Goal: Task Accomplishment & Management: Manage account settings

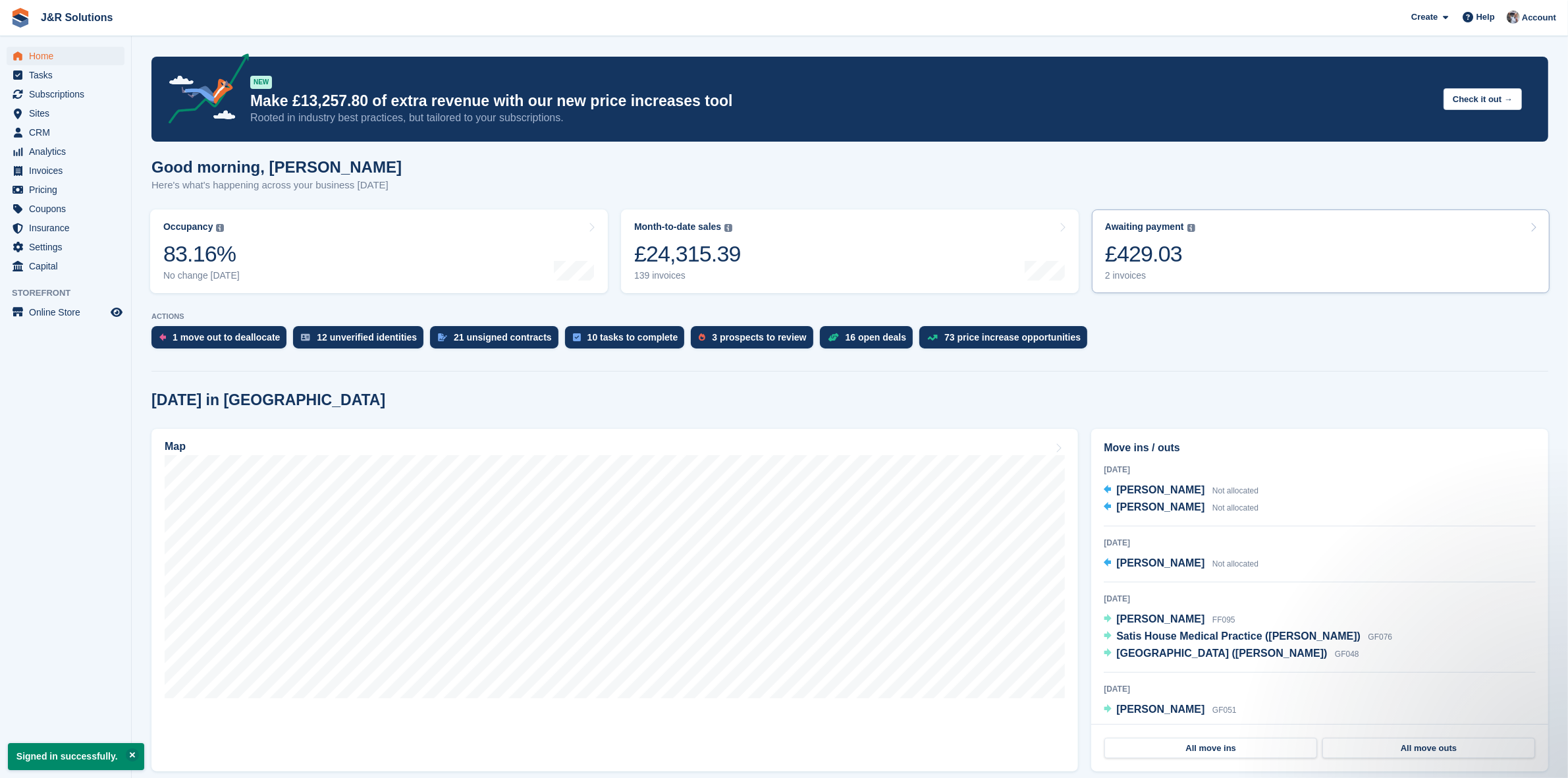
click at [1193, 260] on link "Awaiting payment The total outstanding balance on all open invoices. £429.03 2 …" at bounding box center [1320, 250] width 458 height 83
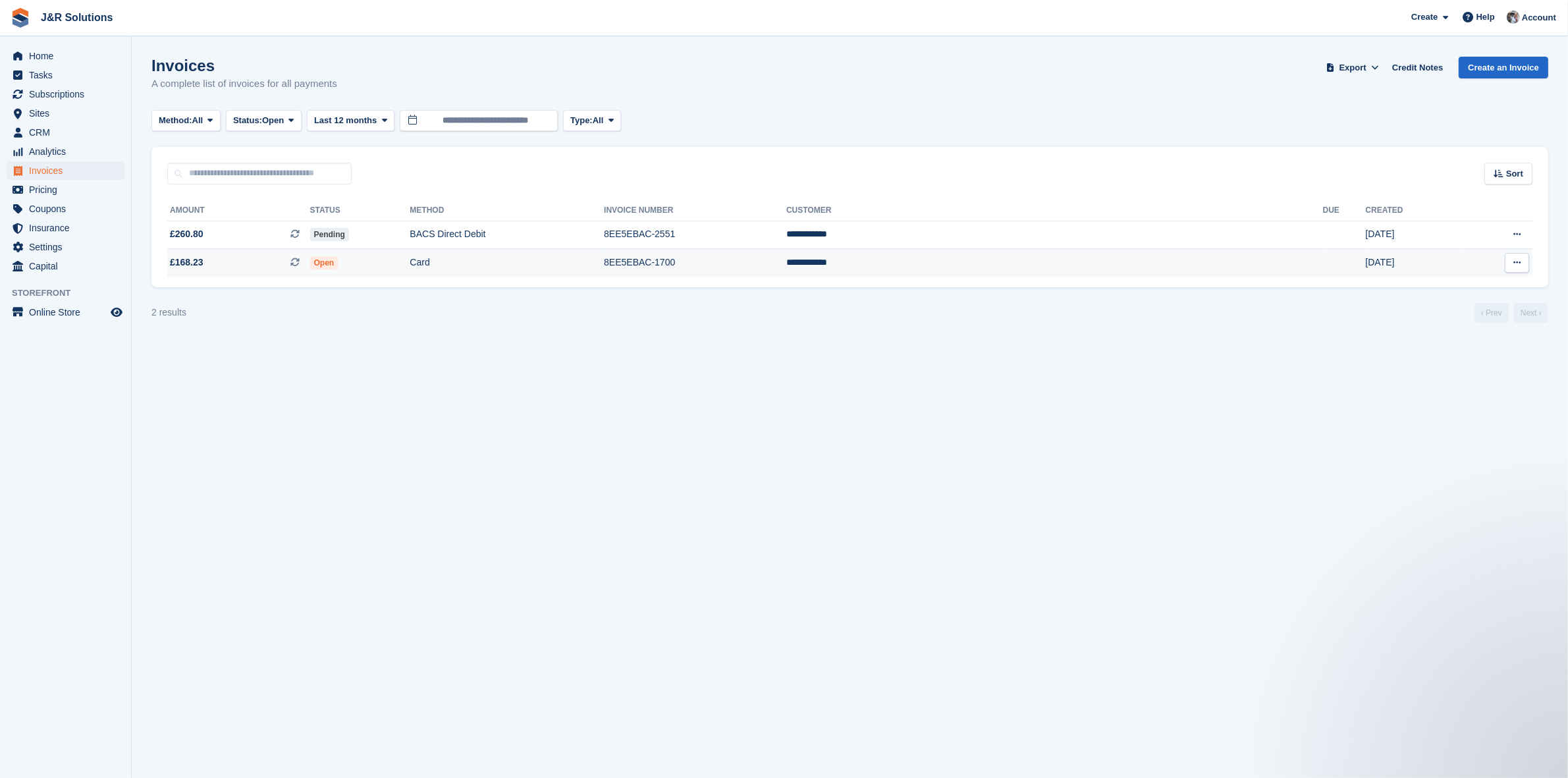
click at [231, 265] on span "£168.23 This is a recurring subscription invoice." at bounding box center [238, 262] width 142 height 13
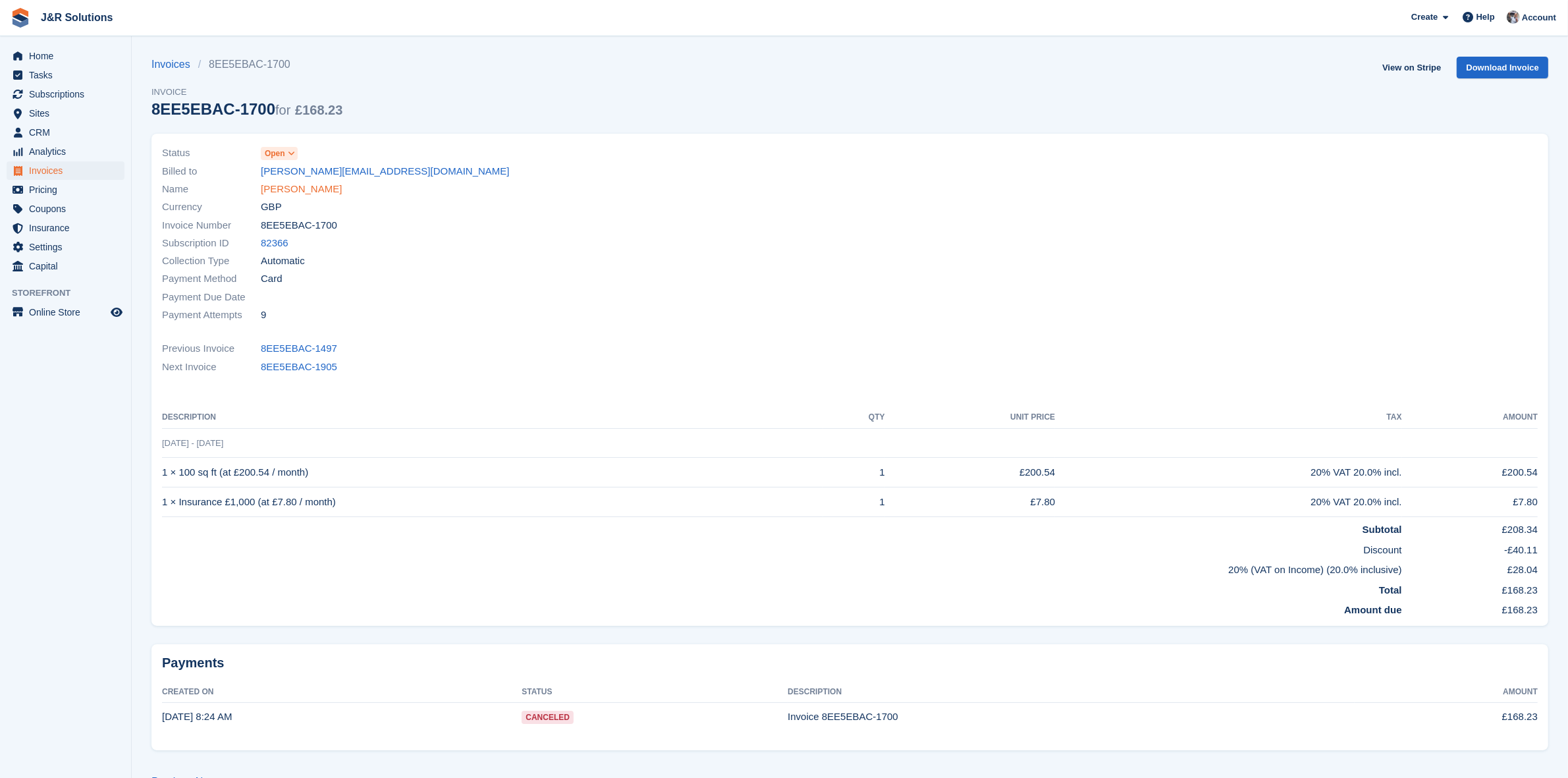
click at [278, 191] on link "Lisa Riddell" at bounding box center [301, 189] width 81 height 15
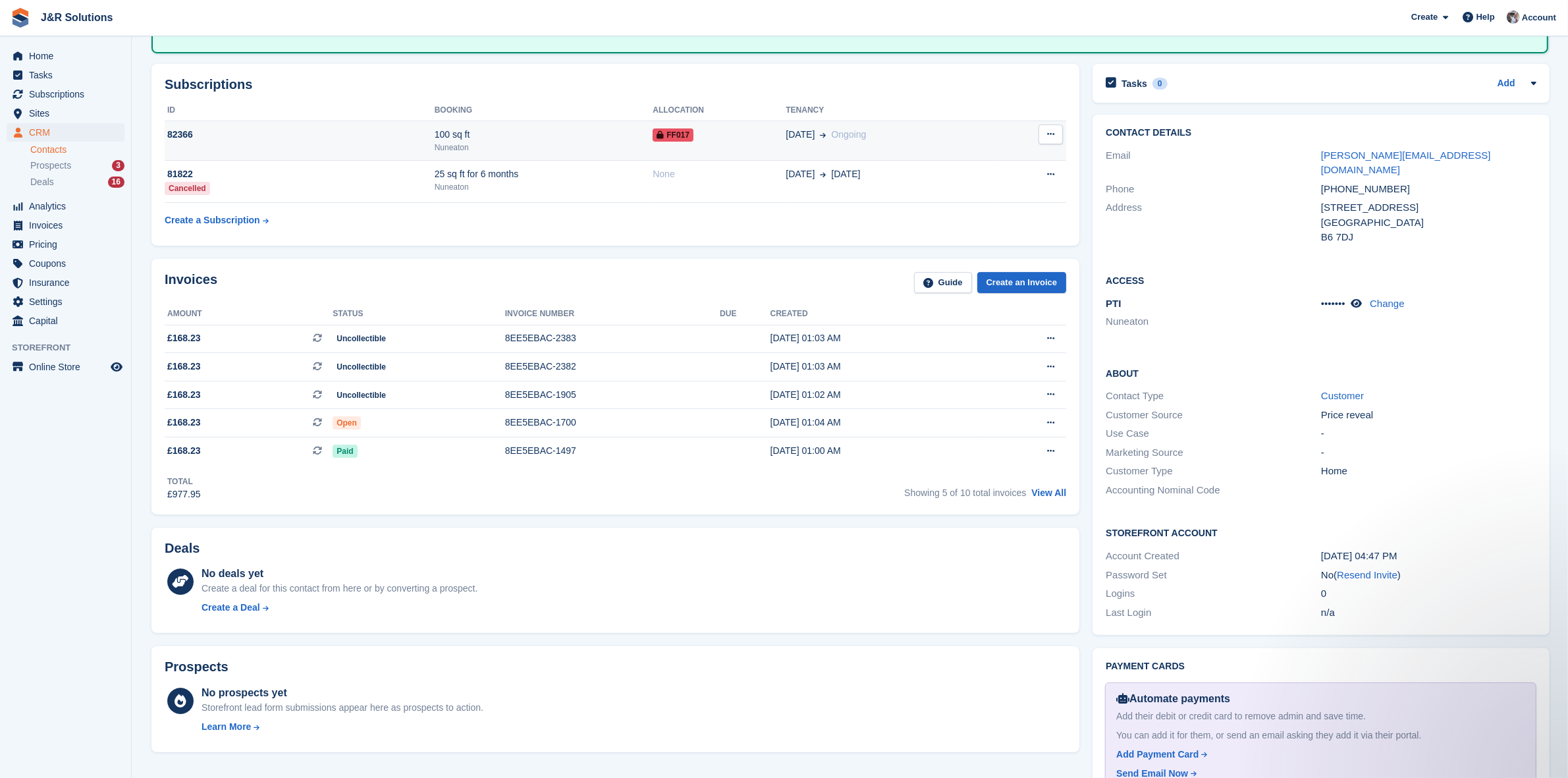
scroll to position [164, 0]
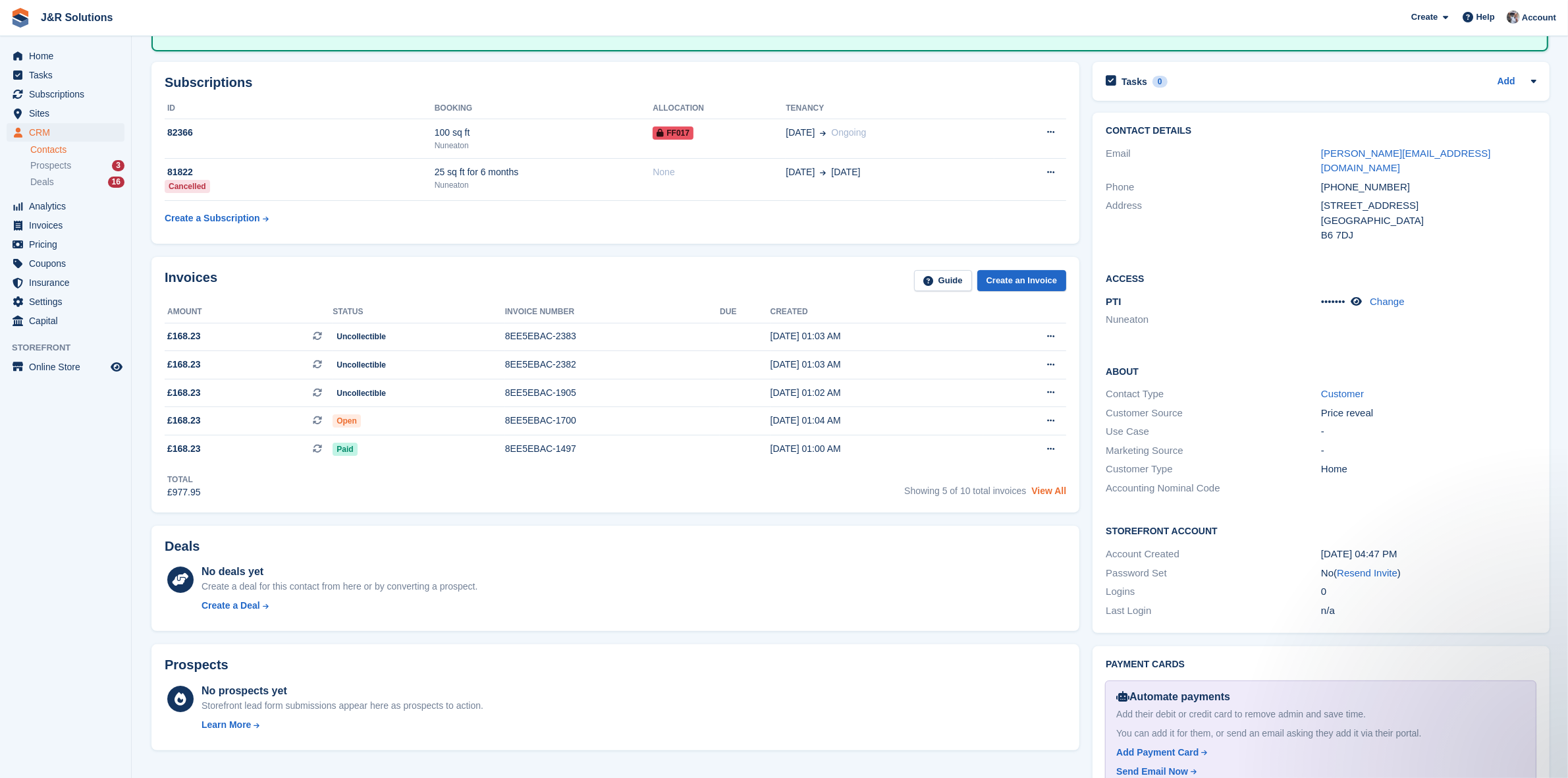
click at [1054, 489] on link "View All" at bounding box center [1049, 490] width 35 height 11
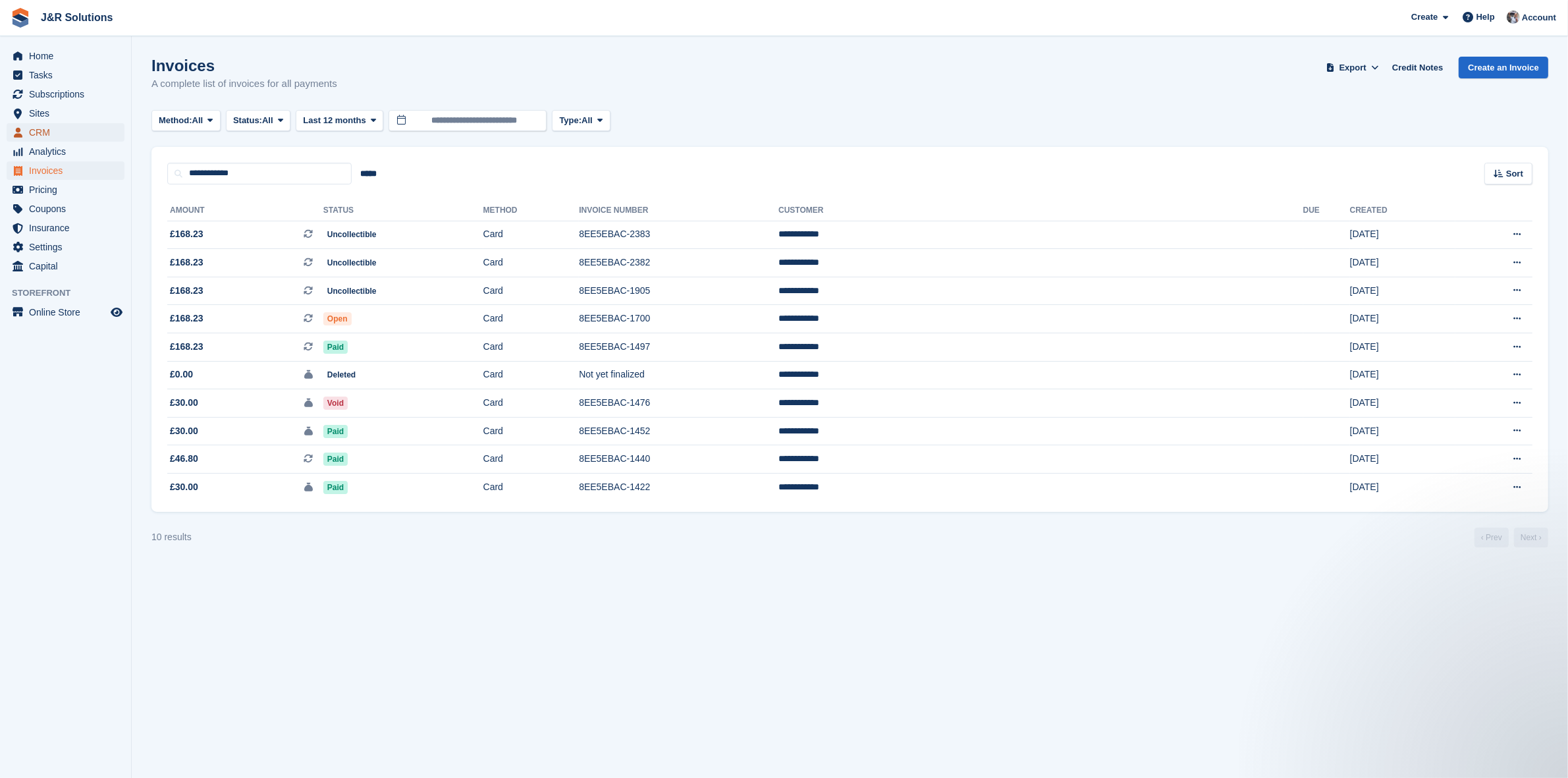
click at [41, 130] on span "CRM" at bounding box center [68, 132] width 79 height 18
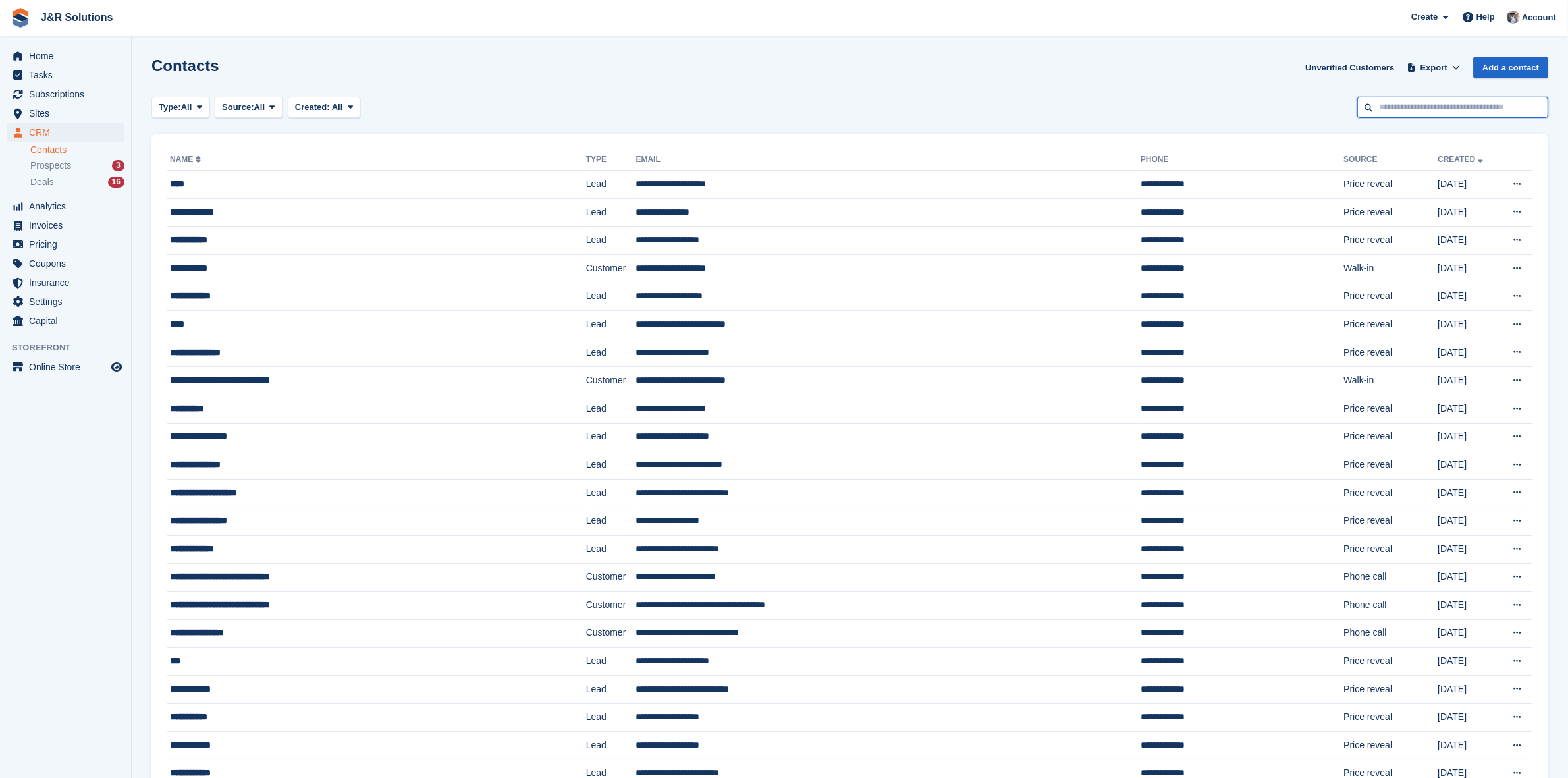
click at [1405, 99] on input "text" at bounding box center [1453, 107] width 191 height 22
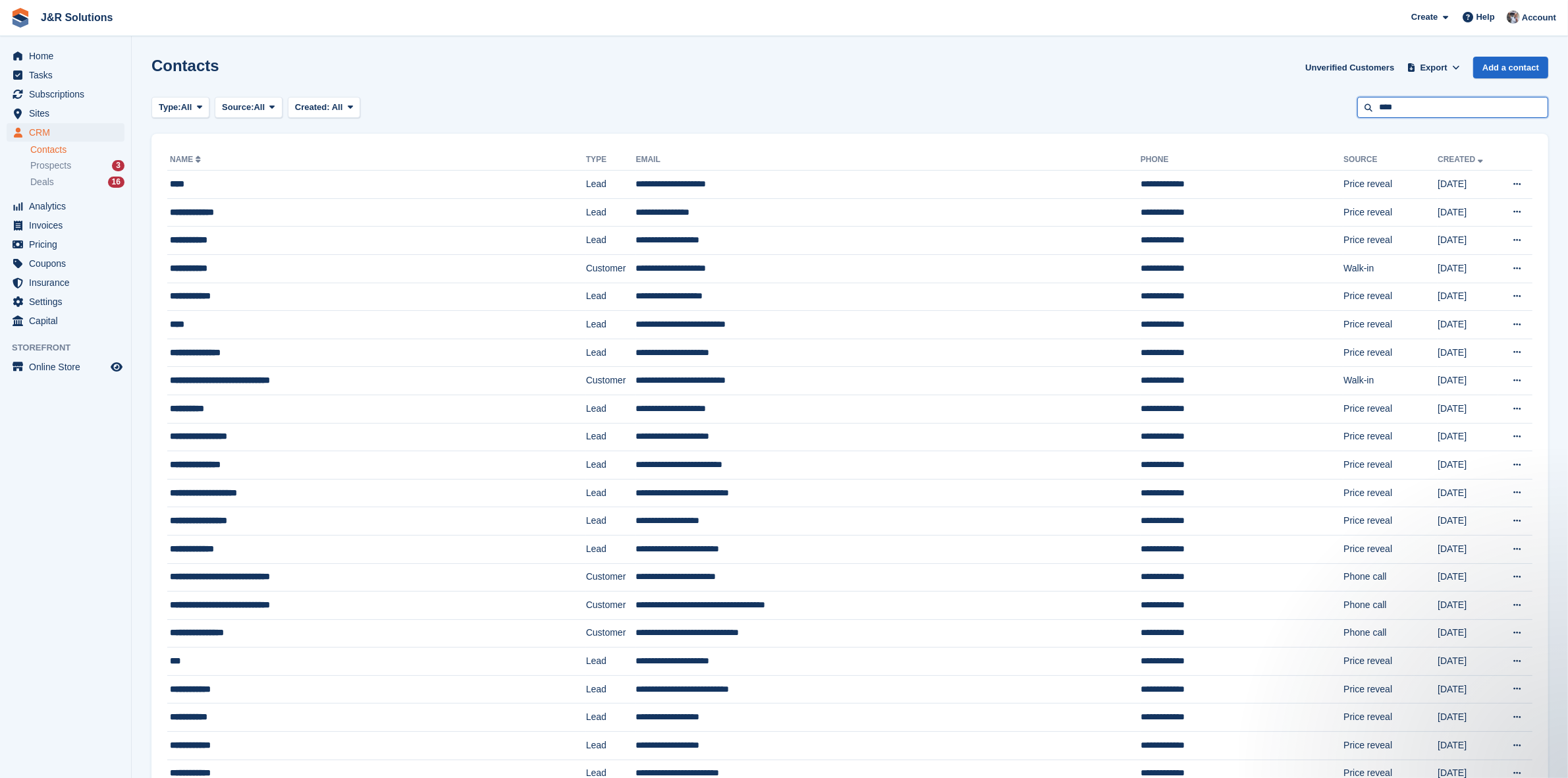
type input "****"
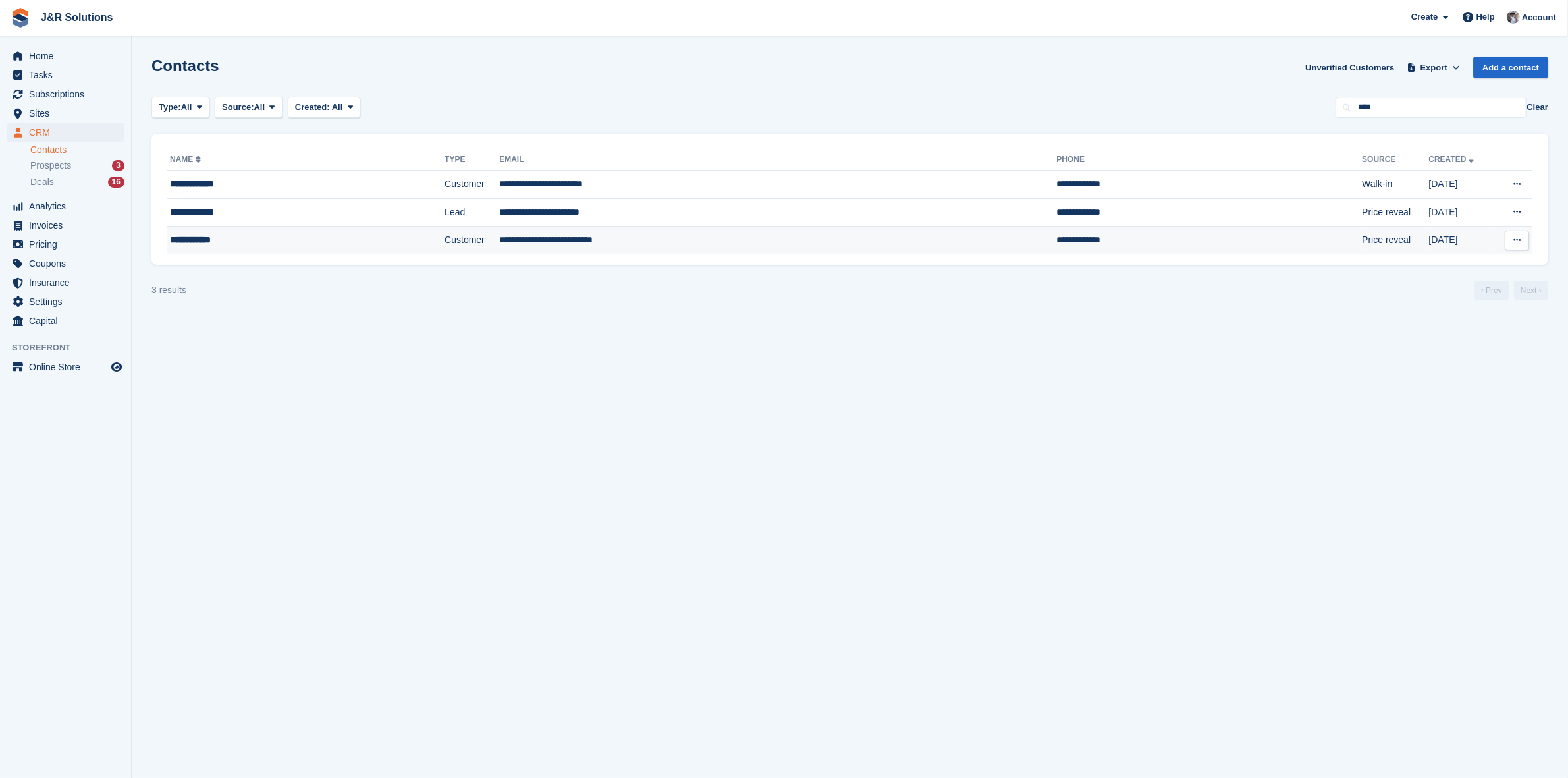
click at [221, 244] on div "**********" at bounding box center [270, 240] width 200 height 13
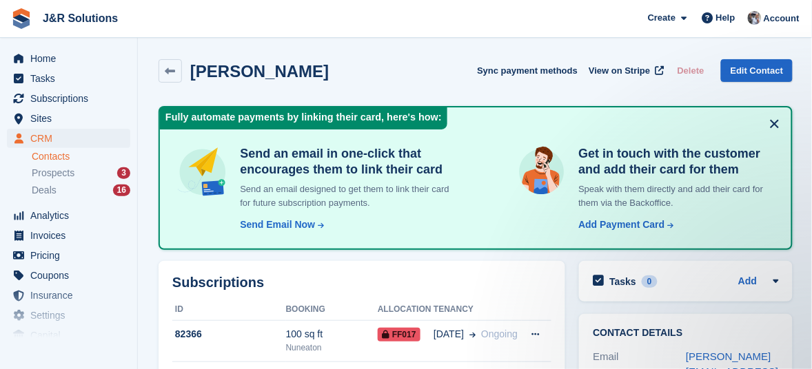
click at [298, 65] on div "Lisa Riddell Sync payment methods View on Stripe Delete Edit Contact" at bounding box center [475, 70] width 634 height 23
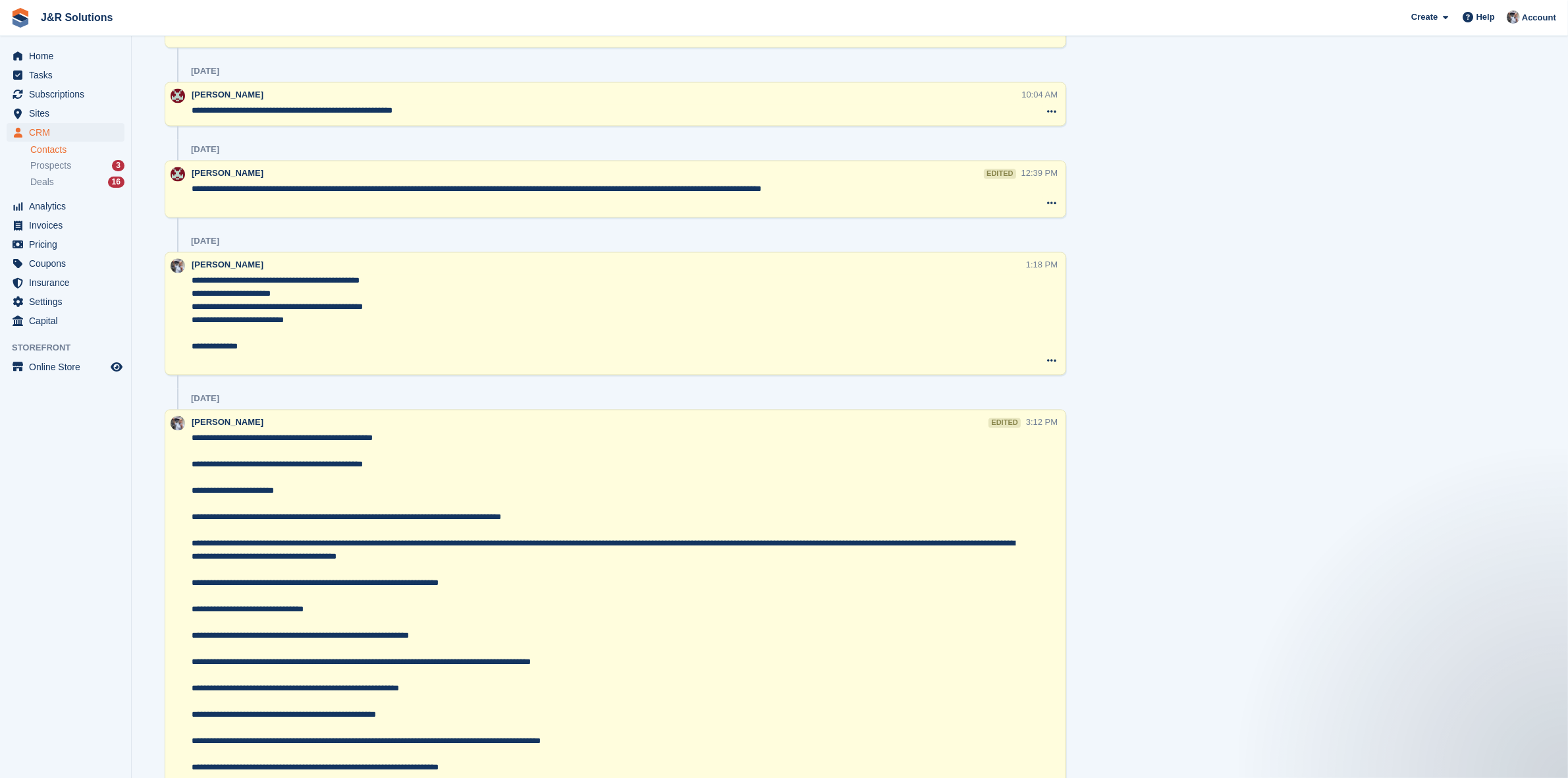
scroll to position [3265, 0]
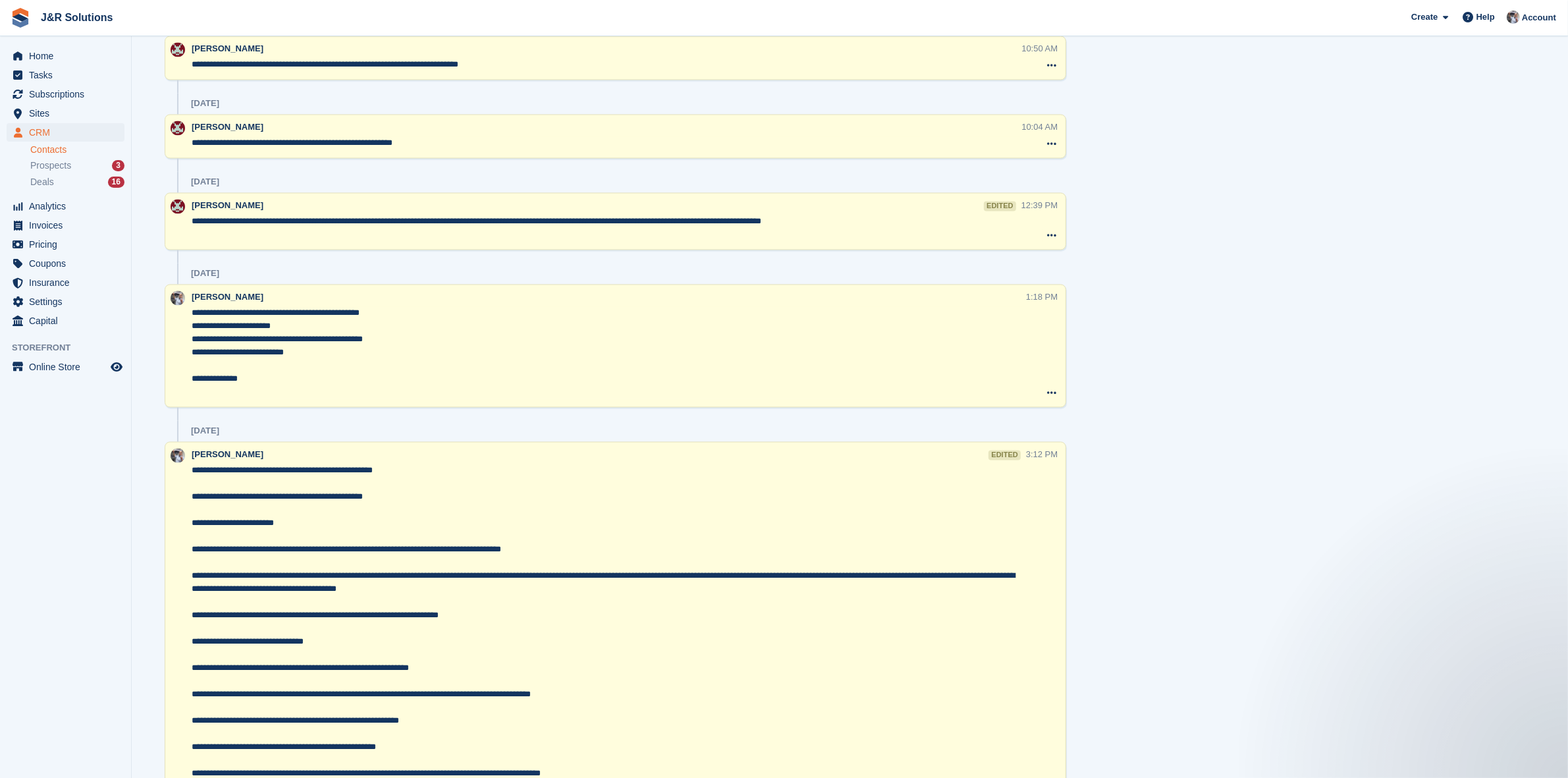
click at [320, 356] on textarea "**********" at bounding box center [608, 352] width 835 height 92
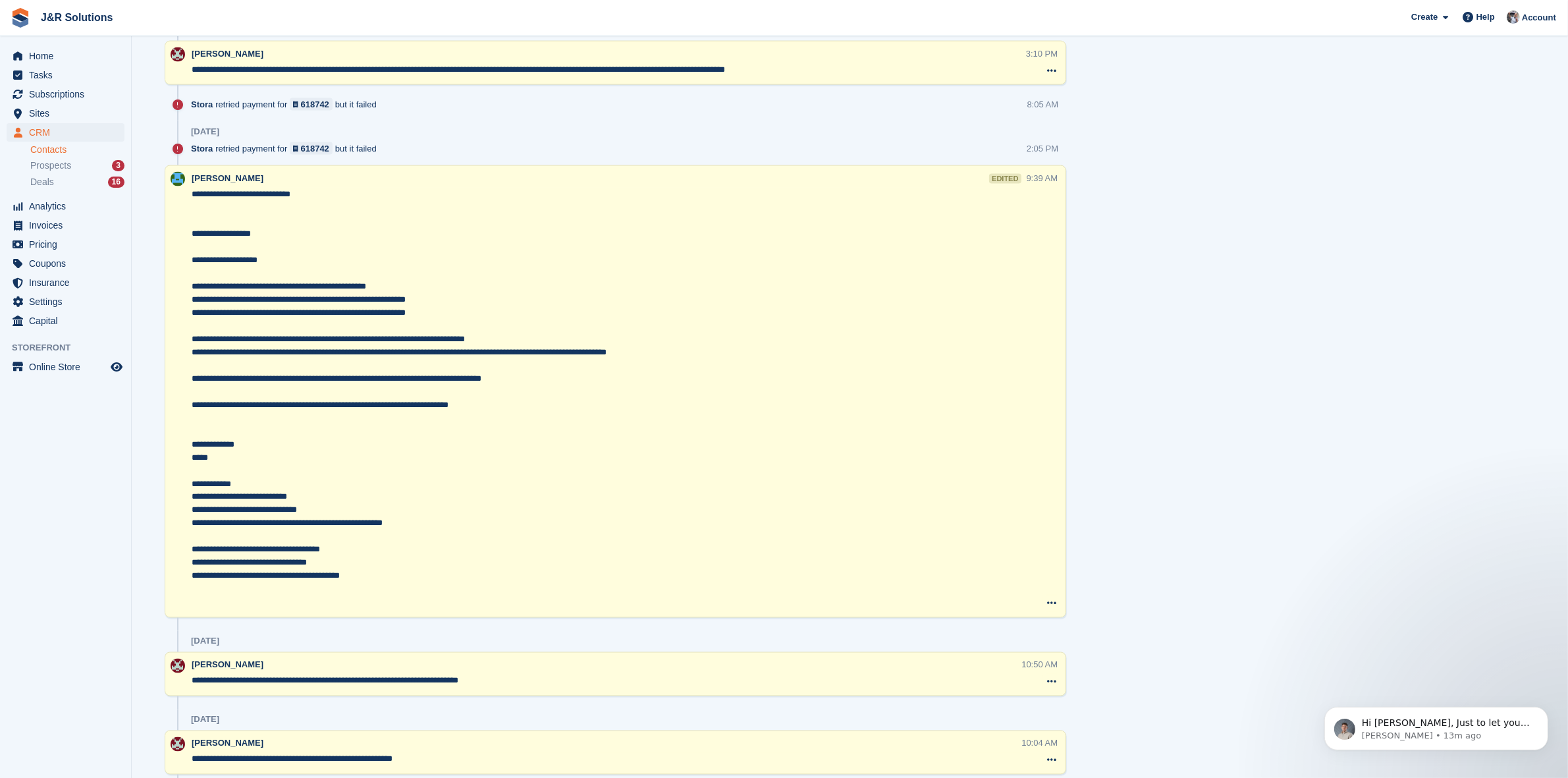
scroll to position [2606, 0]
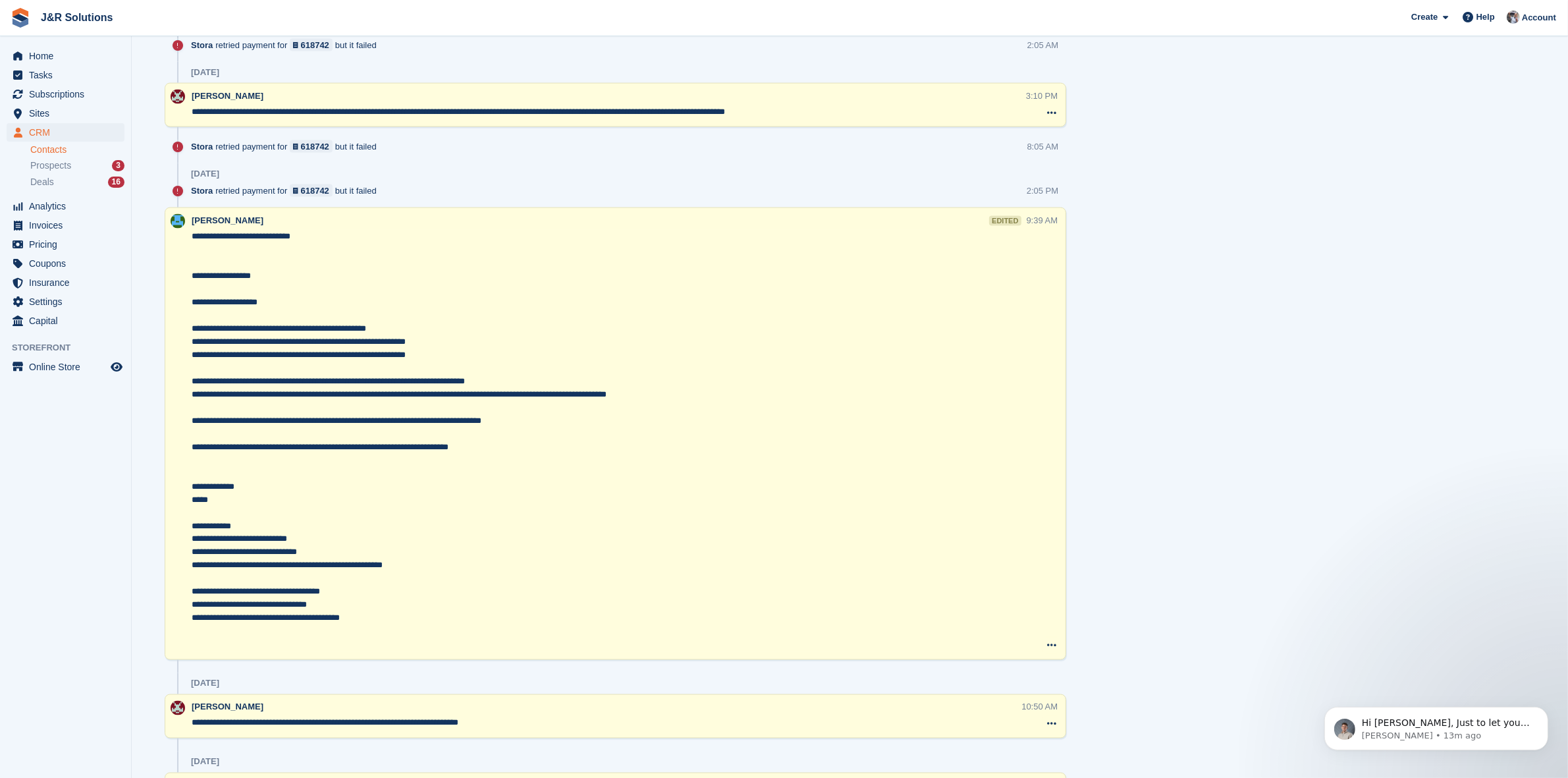
drag, startPoint x: 221, startPoint y: 504, endPoint x: 178, endPoint y: 278, distance: 230.1
click at [178, 278] on div "Macie Adcock edited 9:39 AM Delete note" at bounding box center [615, 433] width 902 height 452
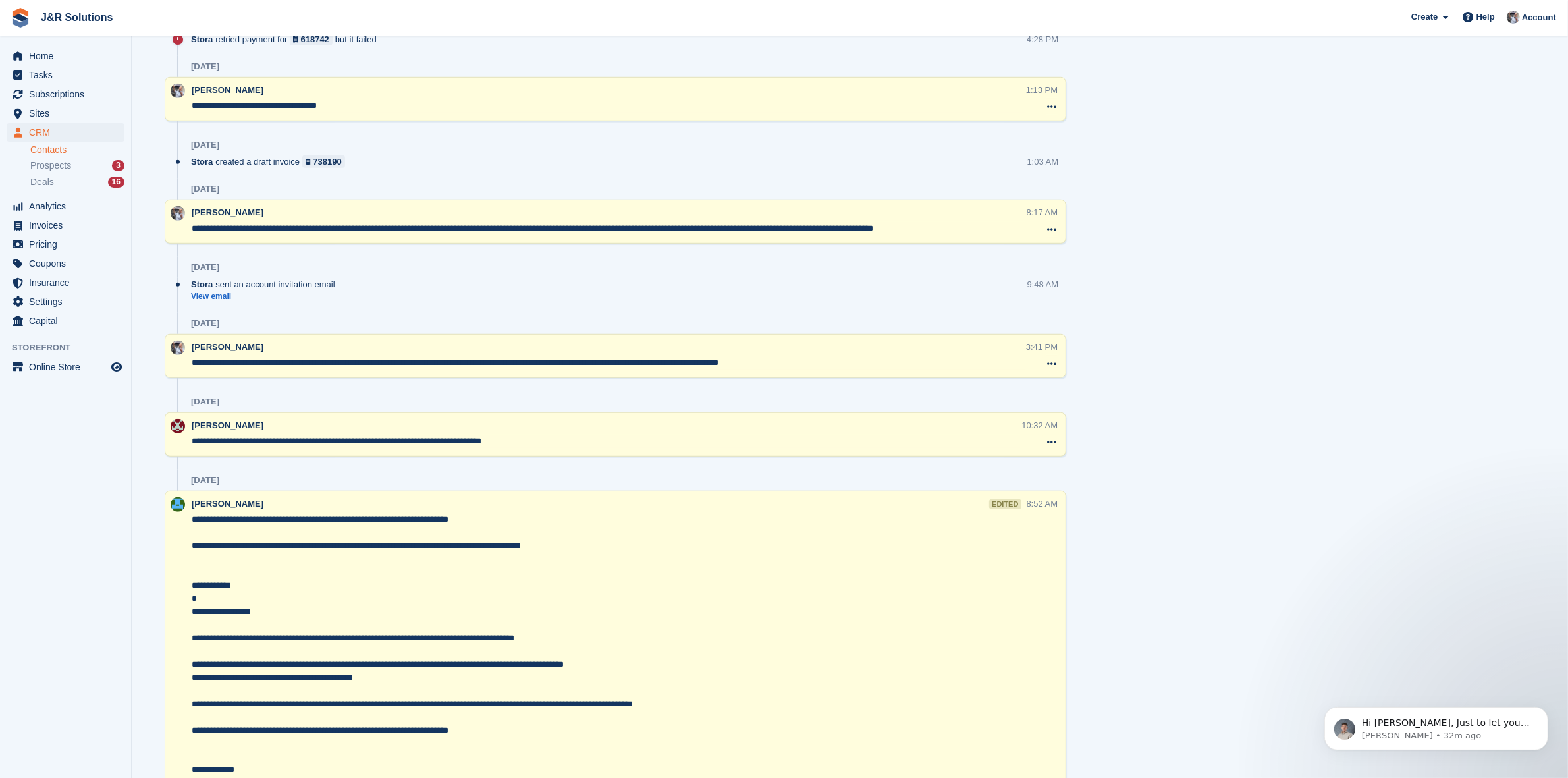
scroll to position [1125, 0]
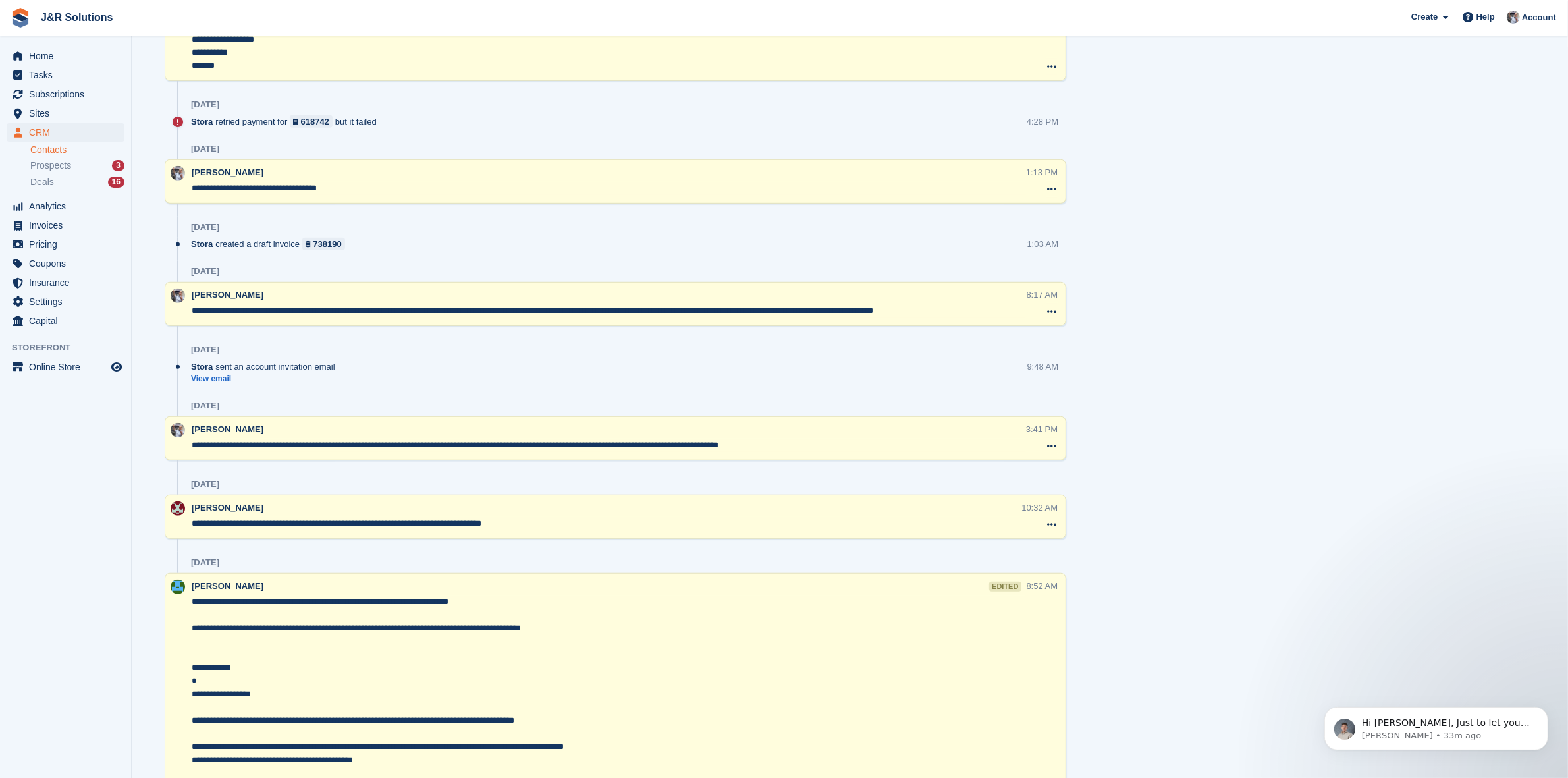
drag, startPoint x: 983, startPoint y: 308, endPoint x: 189, endPoint y: 319, distance: 794.1
click at [189, 318] on div "**********" at bounding box center [615, 304] width 902 height 44
click at [653, 319] on div "**********" at bounding box center [615, 304] width 902 height 44
click at [492, 313] on textarea "**********" at bounding box center [608, 311] width 834 height 13
type textarea "**********"
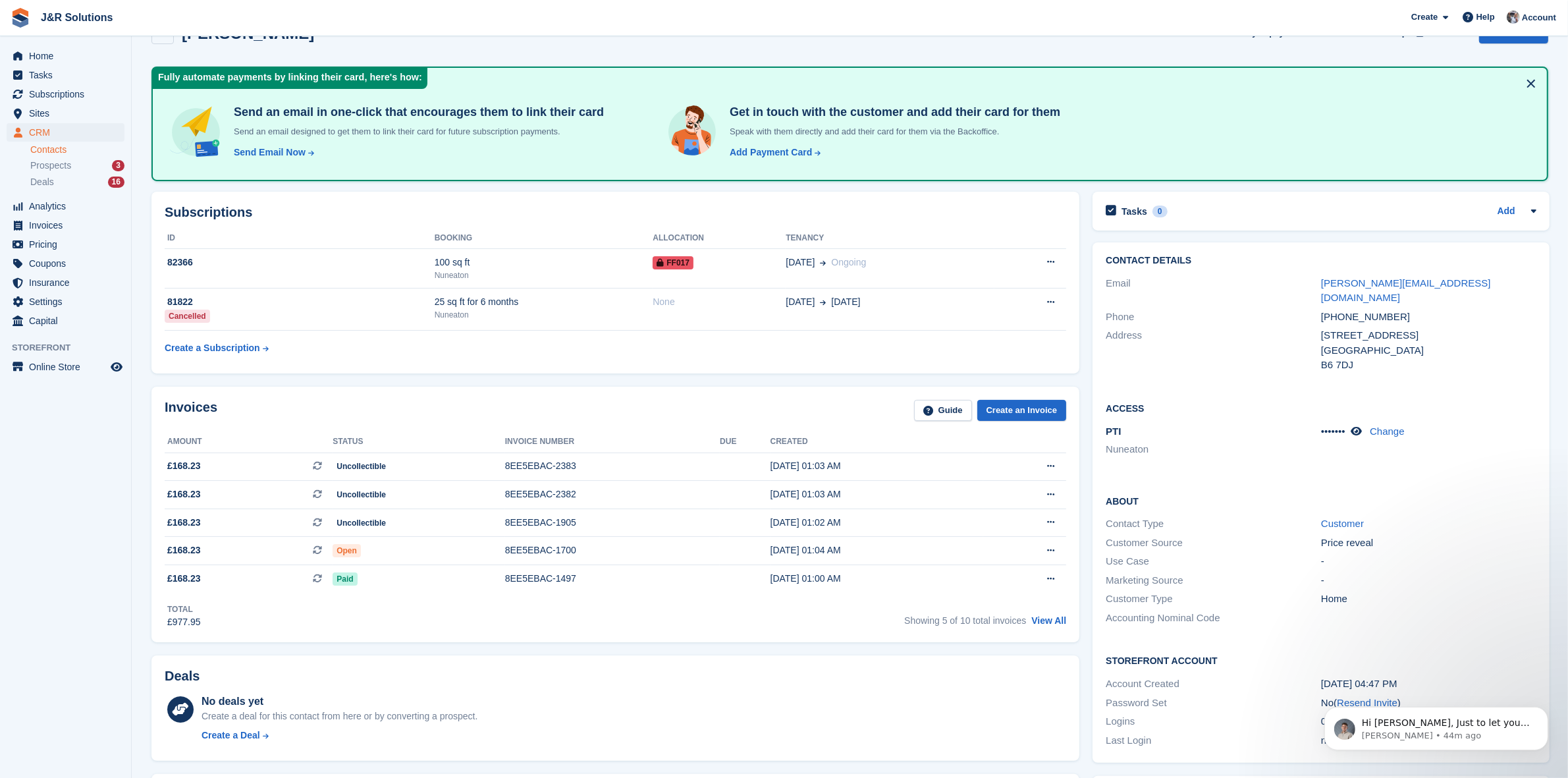
scroll to position [0, 0]
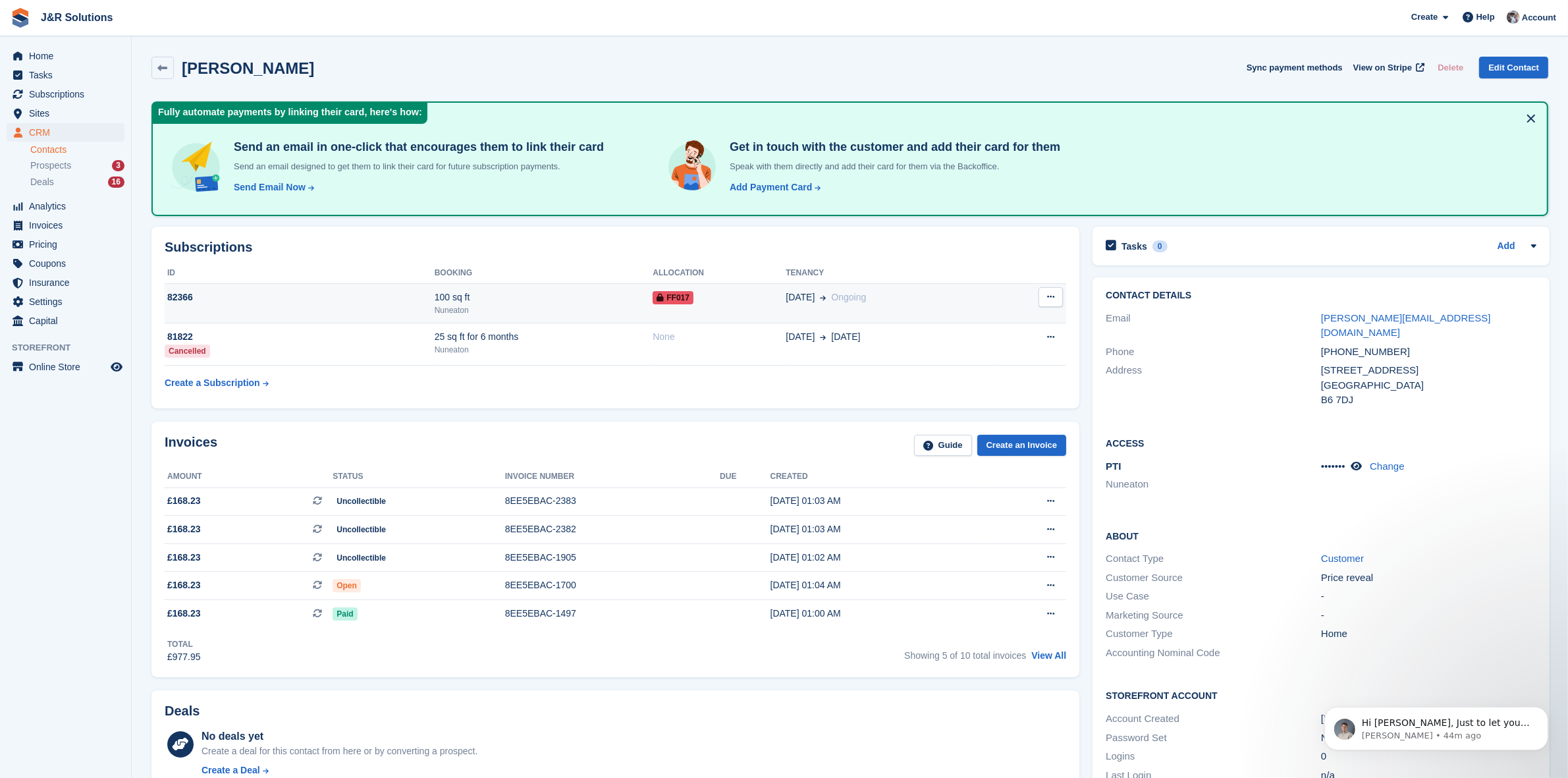
click at [260, 307] on td "82366" at bounding box center [299, 303] width 270 height 40
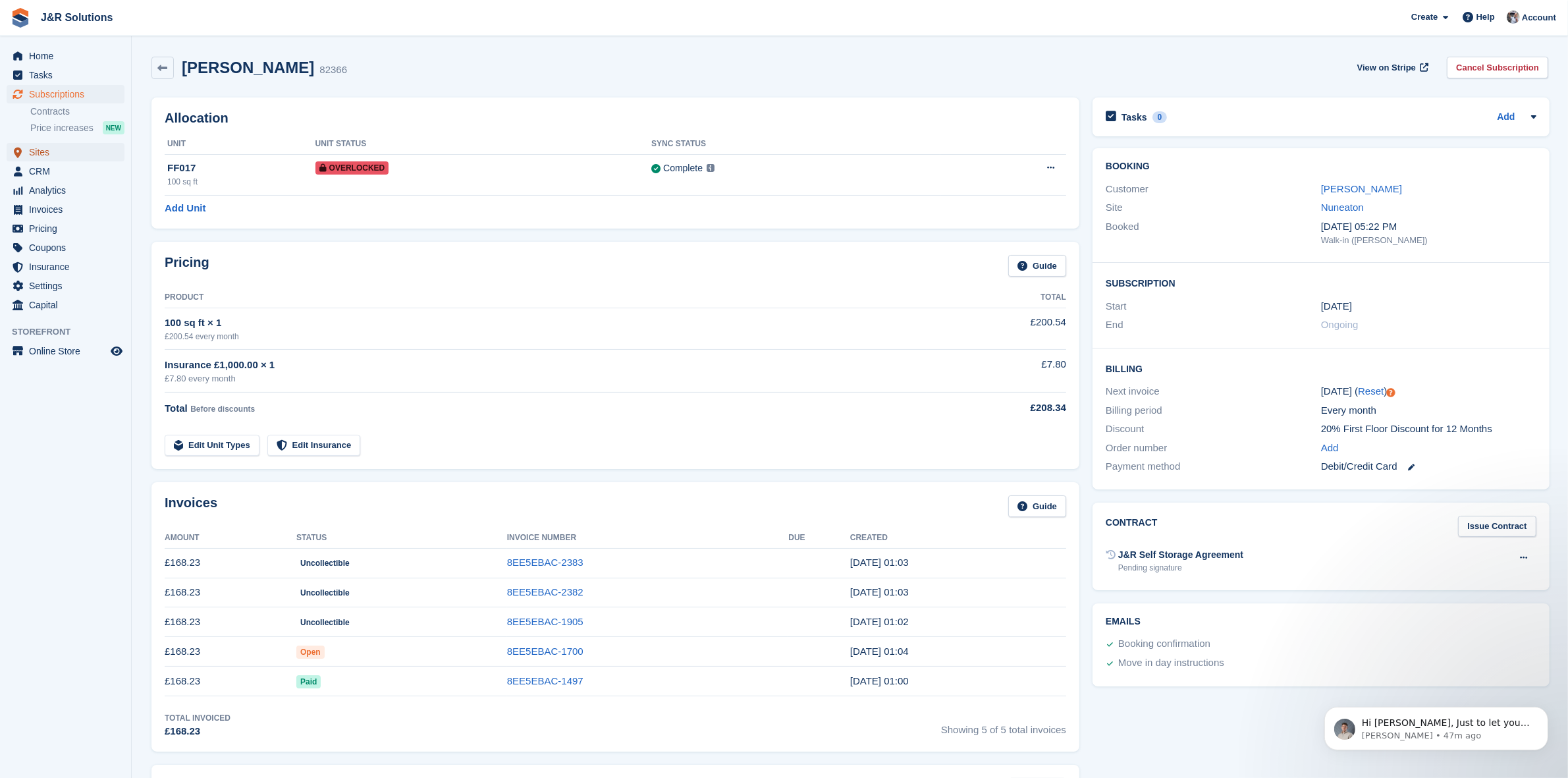
click at [37, 149] on span "Sites" at bounding box center [68, 151] width 79 height 18
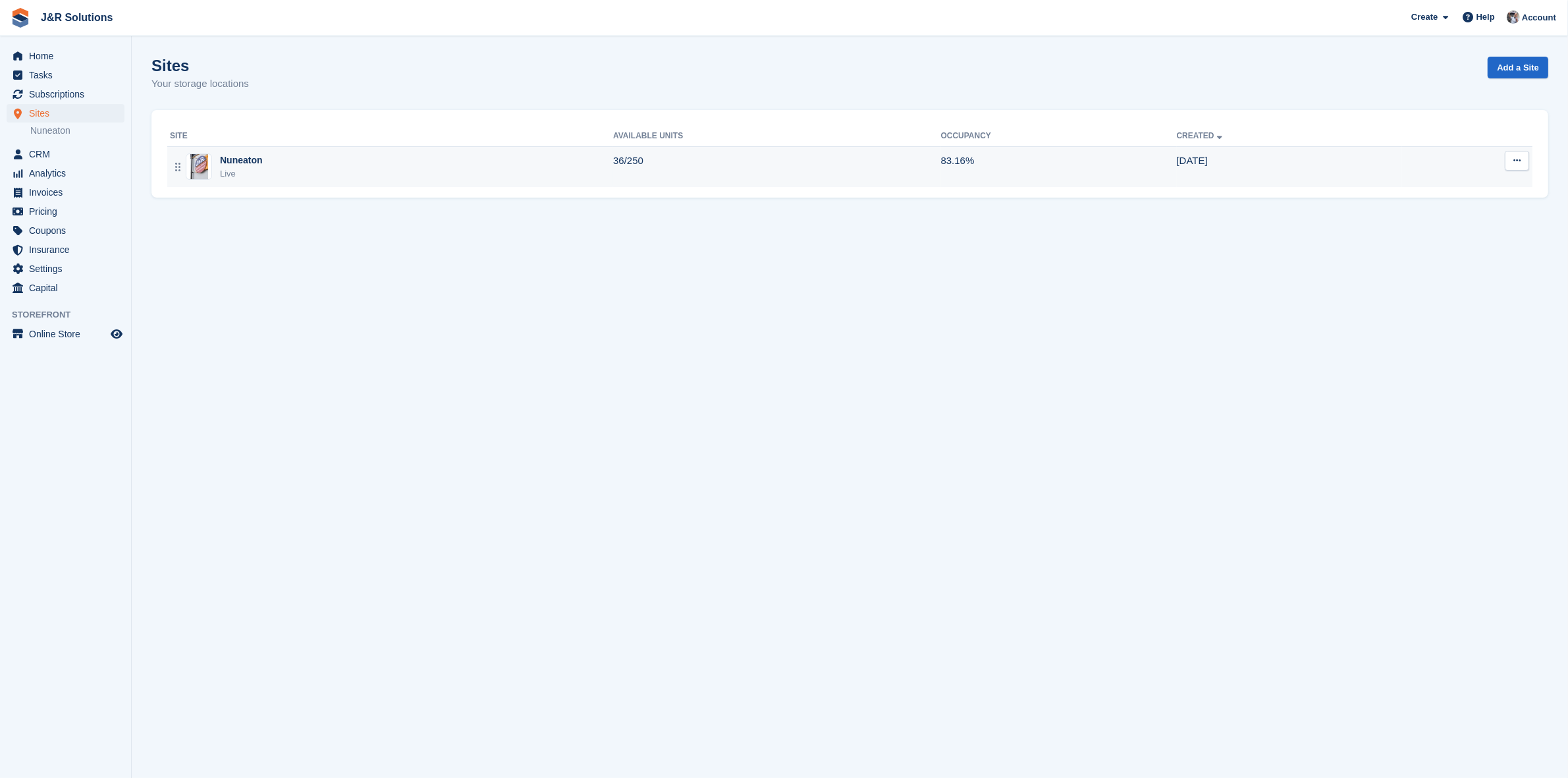
click at [224, 171] on div "Live" at bounding box center [241, 174] width 43 height 13
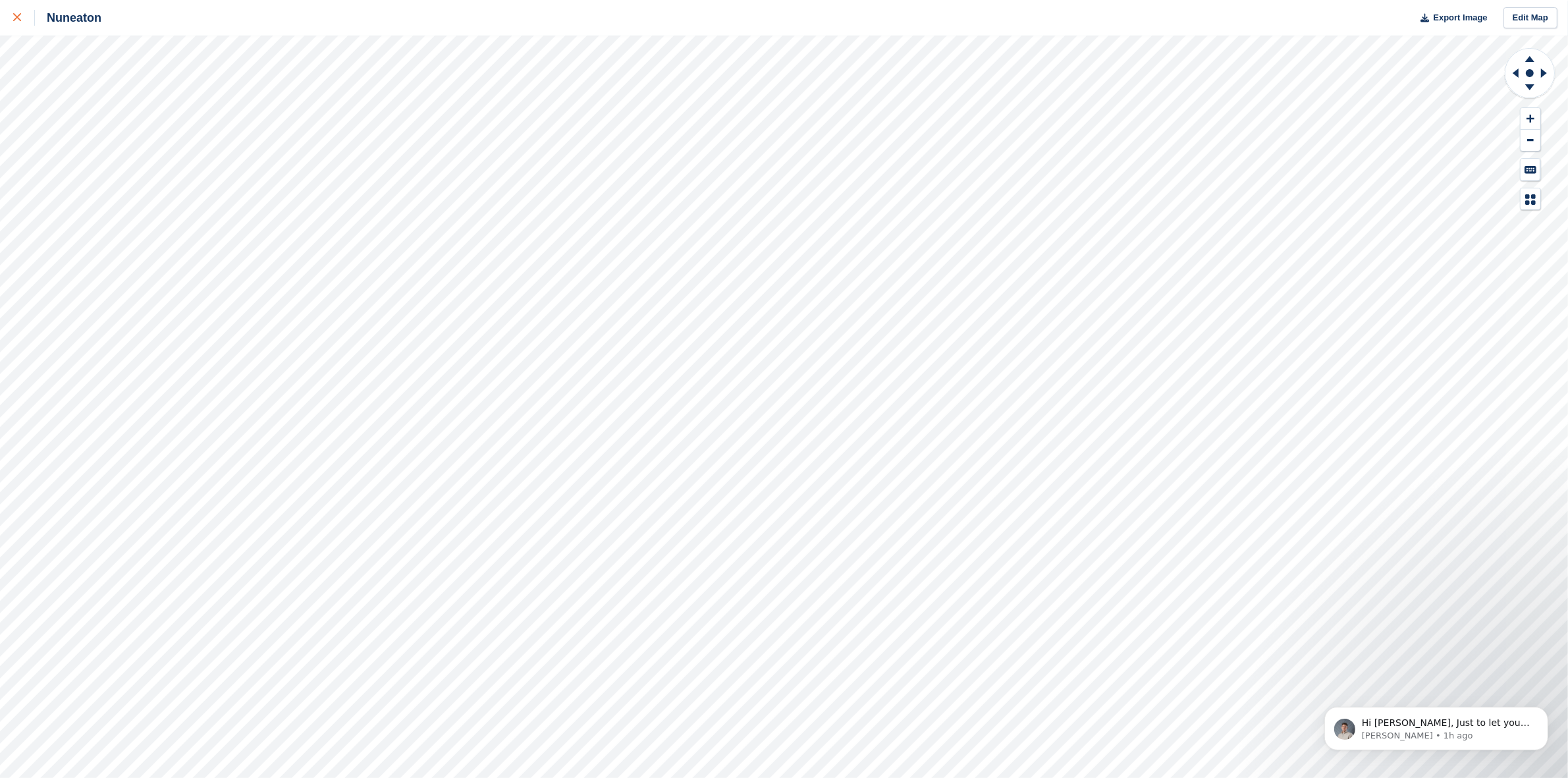
click at [16, 18] on icon at bounding box center [17, 17] width 8 height 8
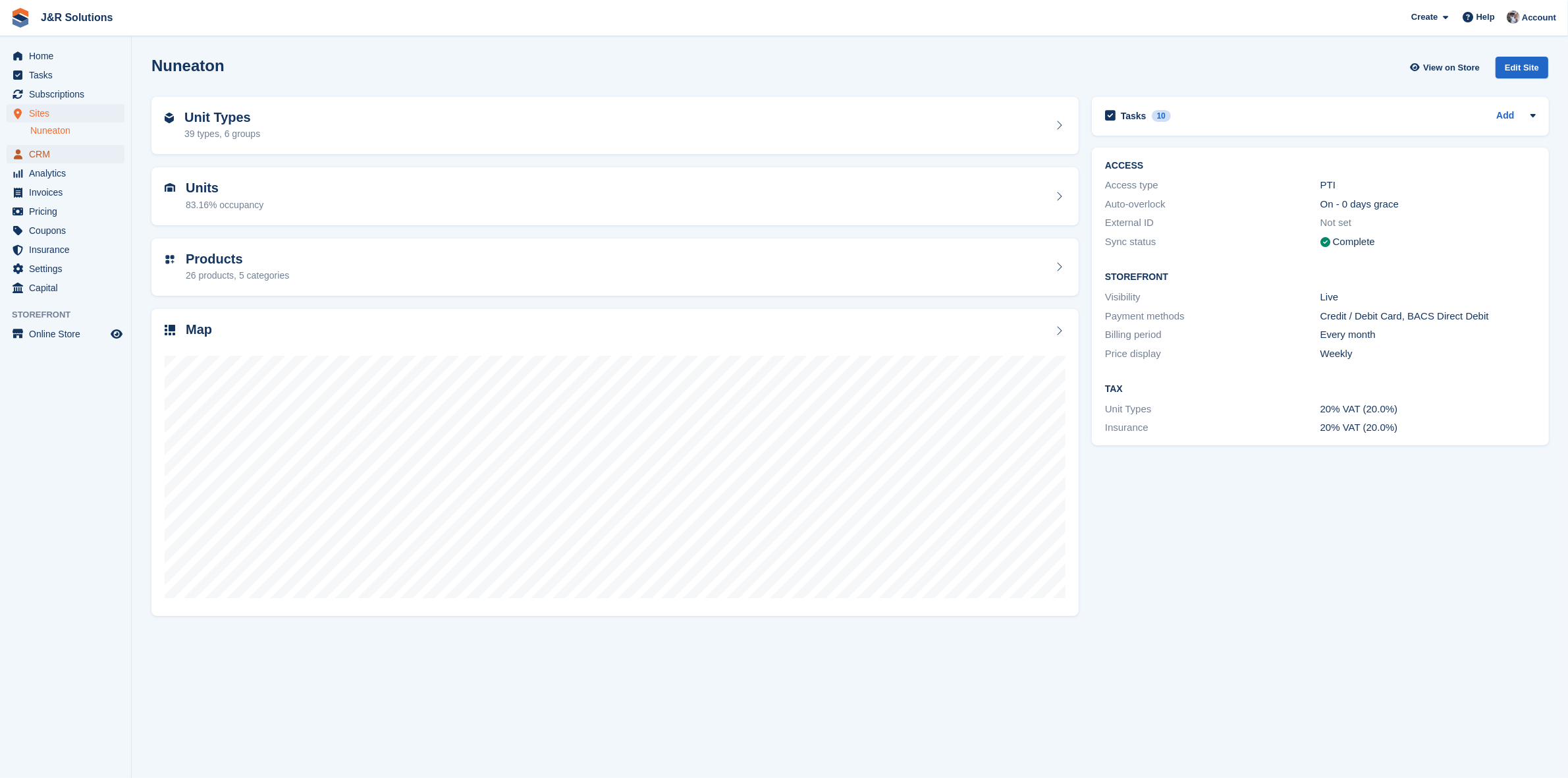
click at [37, 158] on span "CRM" at bounding box center [68, 154] width 79 height 18
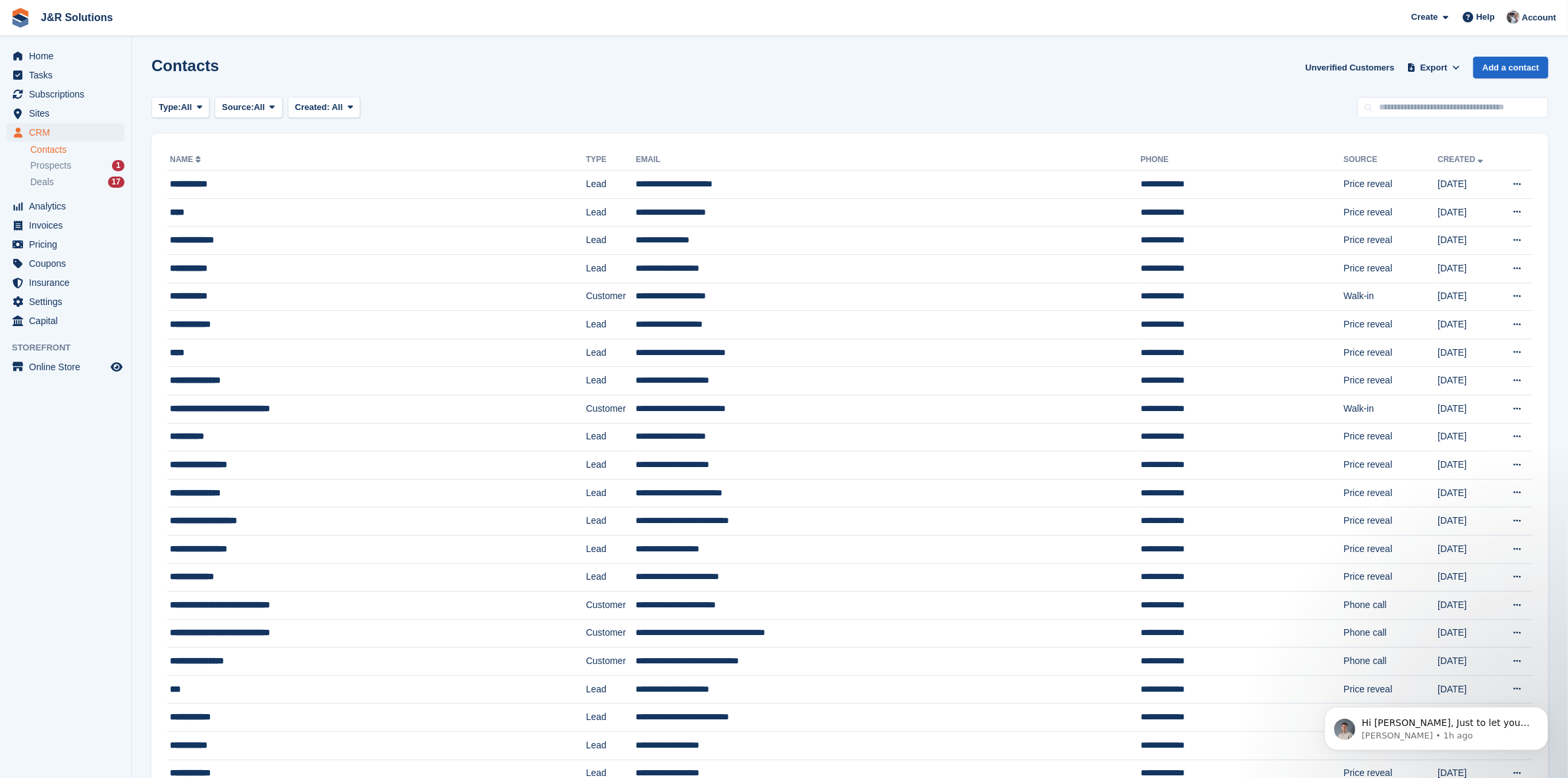
click at [54, 152] on link "Contacts" at bounding box center [77, 149] width 95 height 12
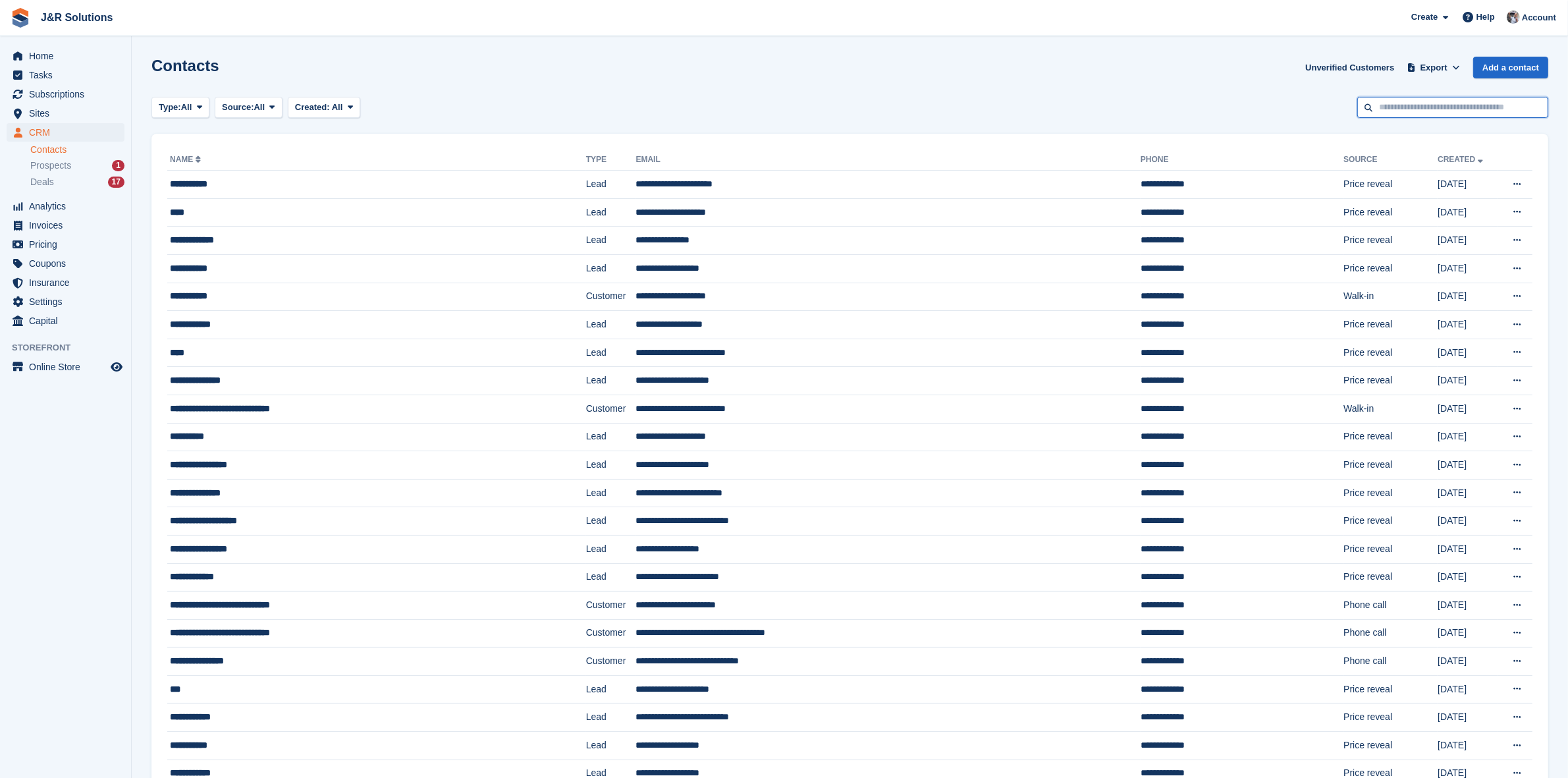
click at [1391, 106] on input "text" at bounding box center [1453, 107] width 191 height 22
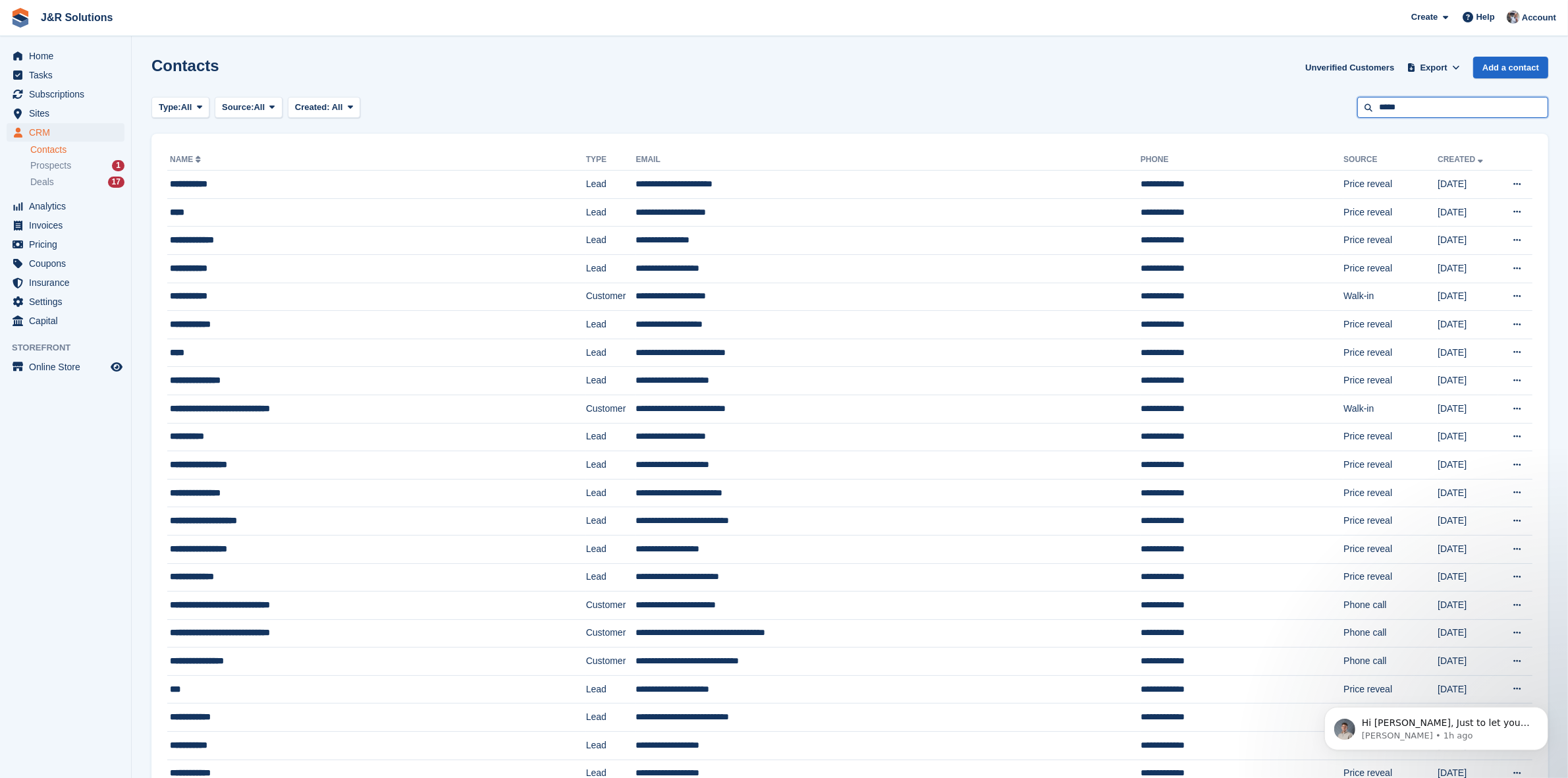
type input "*****"
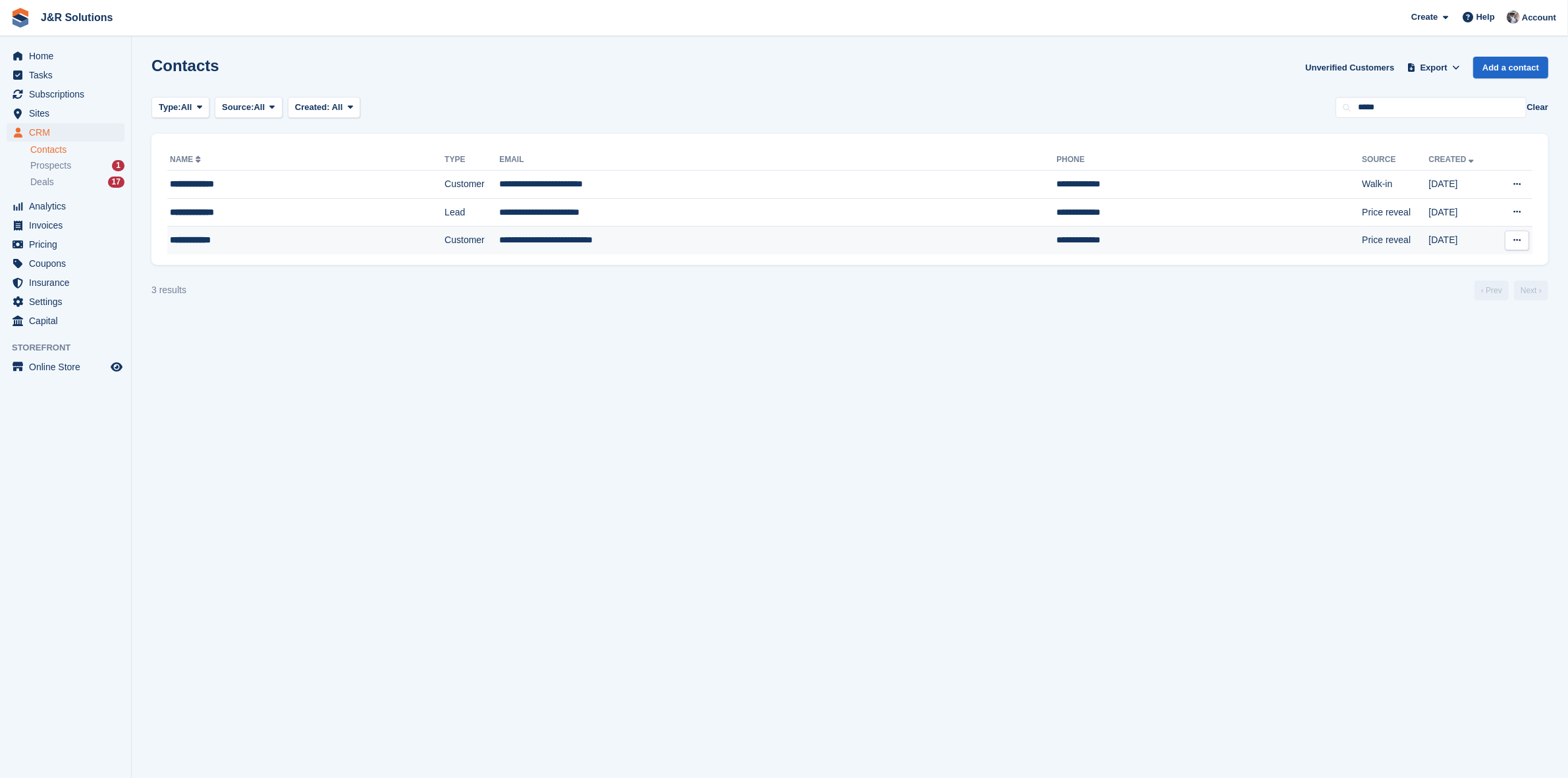
click at [219, 239] on div "**********" at bounding box center [270, 240] width 200 height 13
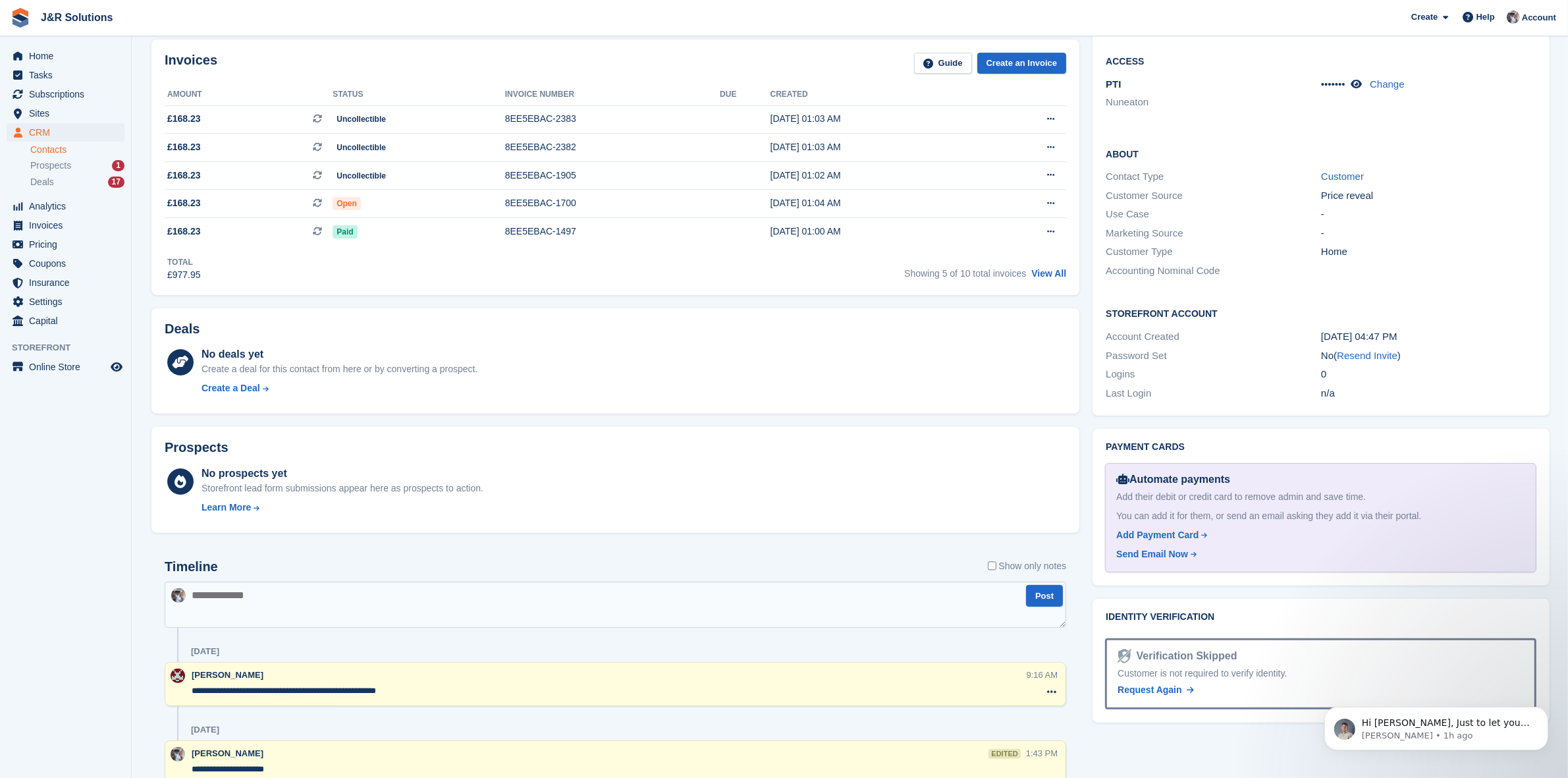
scroll to position [412, 0]
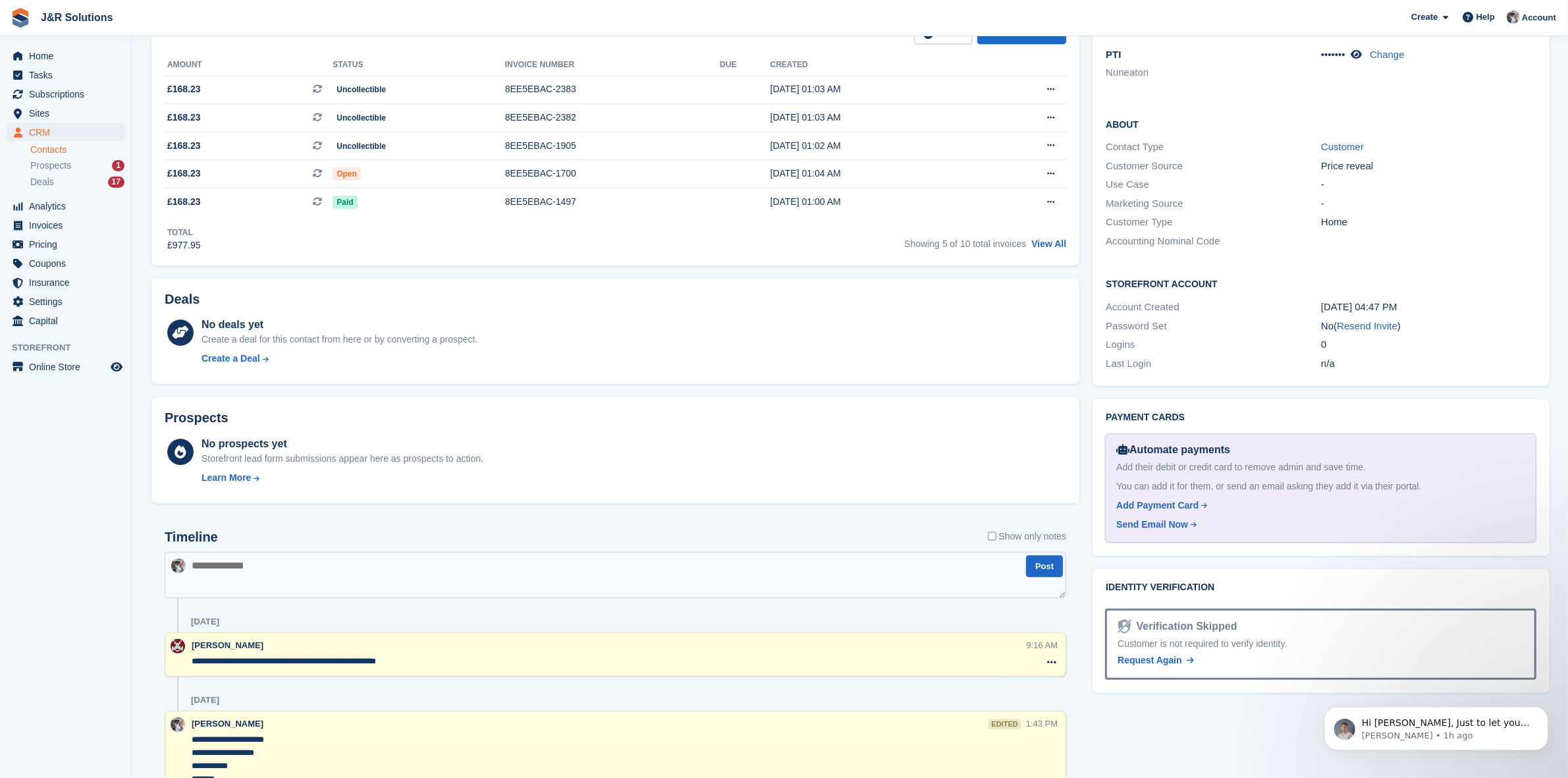
click at [294, 560] on textarea at bounding box center [615, 574] width 902 height 46
paste textarea "**********"
type textarea "**********"
click at [1044, 562] on button "Post" at bounding box center [1044, 566] width 37 height 22
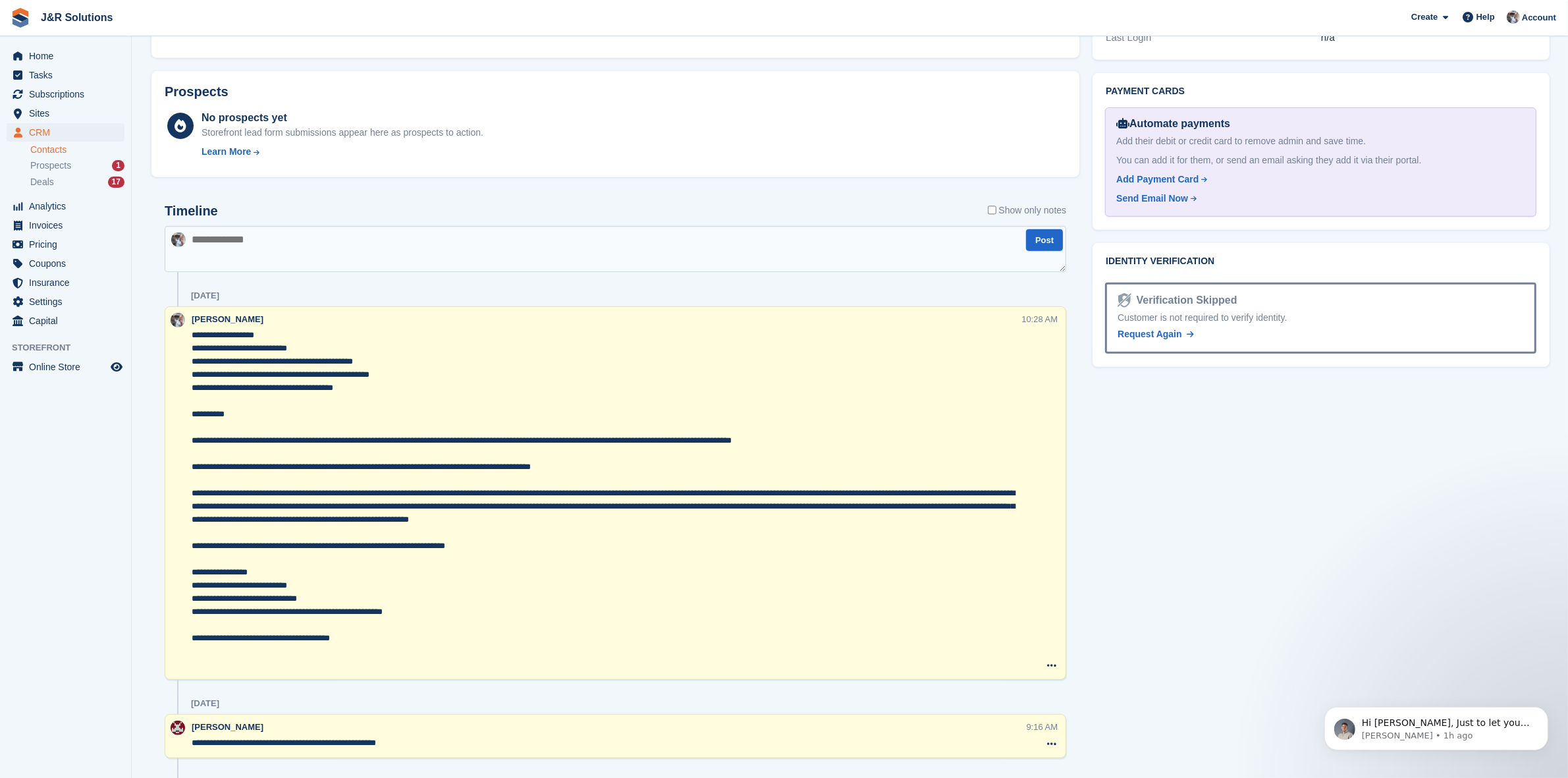
scroll to position [741, 0]
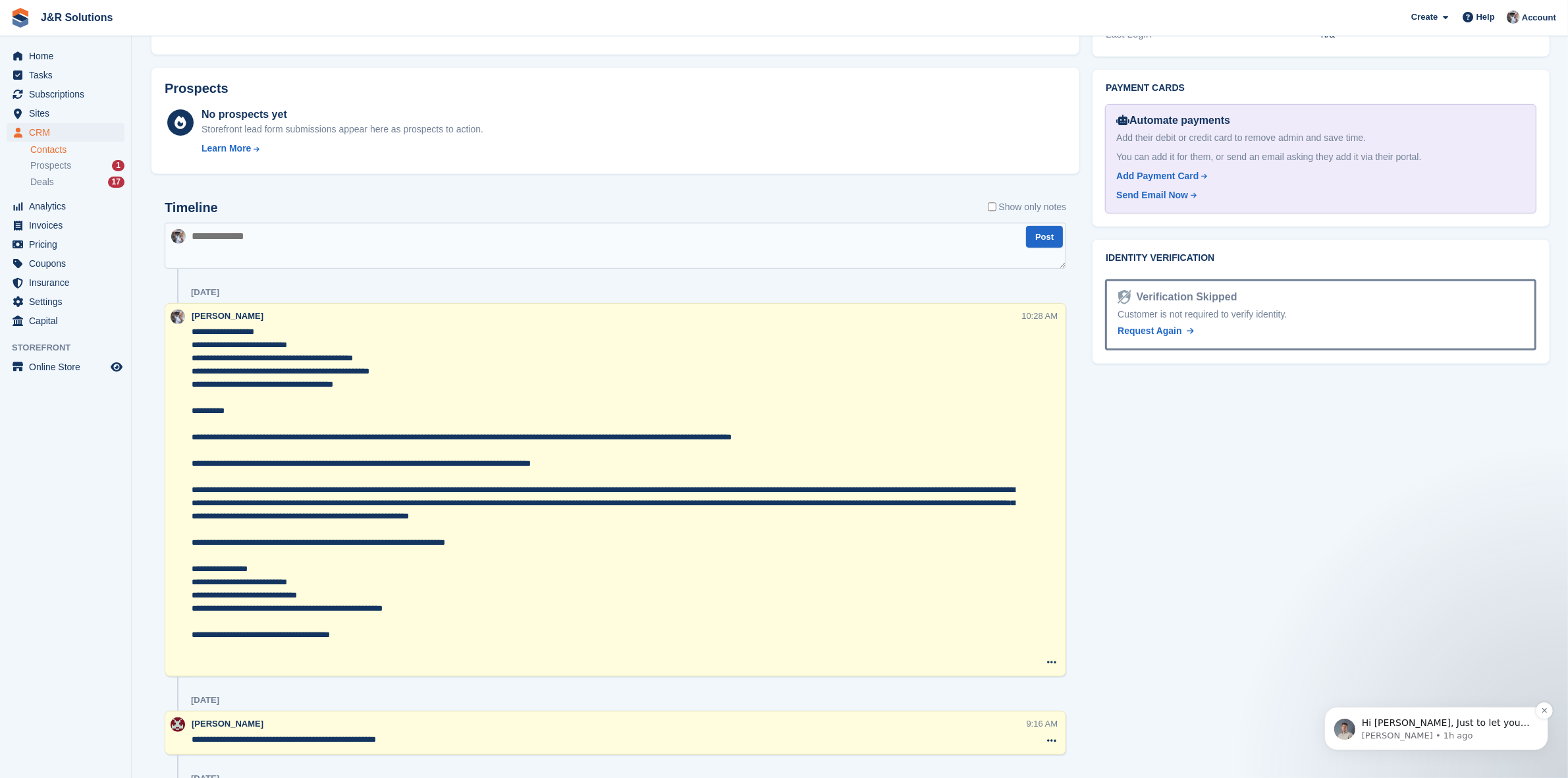
click at [1464, 725] on p "Hi Steve, Just to let you know that I have made it so this discount code now on…" at bounding box center [1447, 723] width 170 height 13
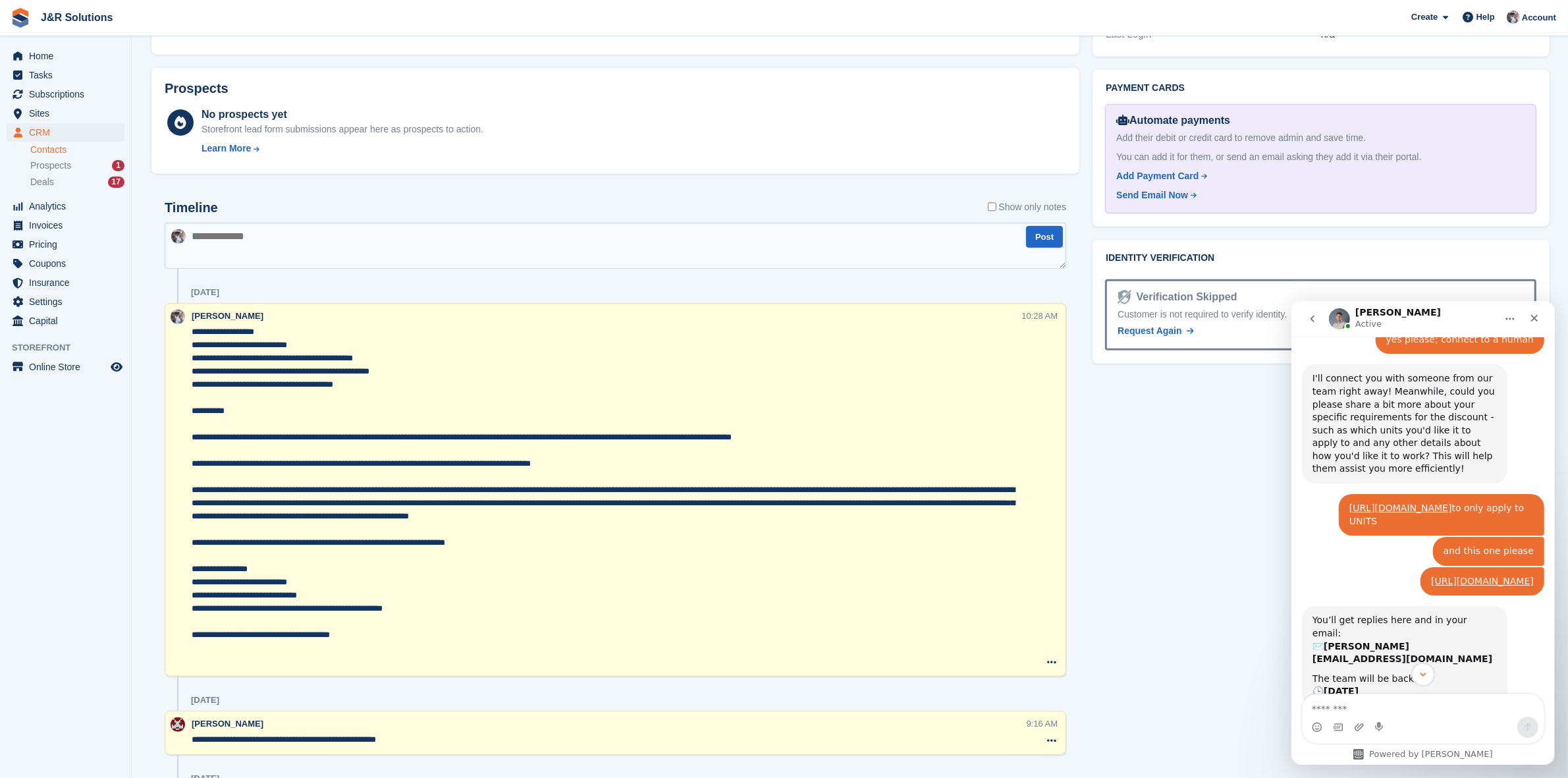
scroll to position [1053, 0]
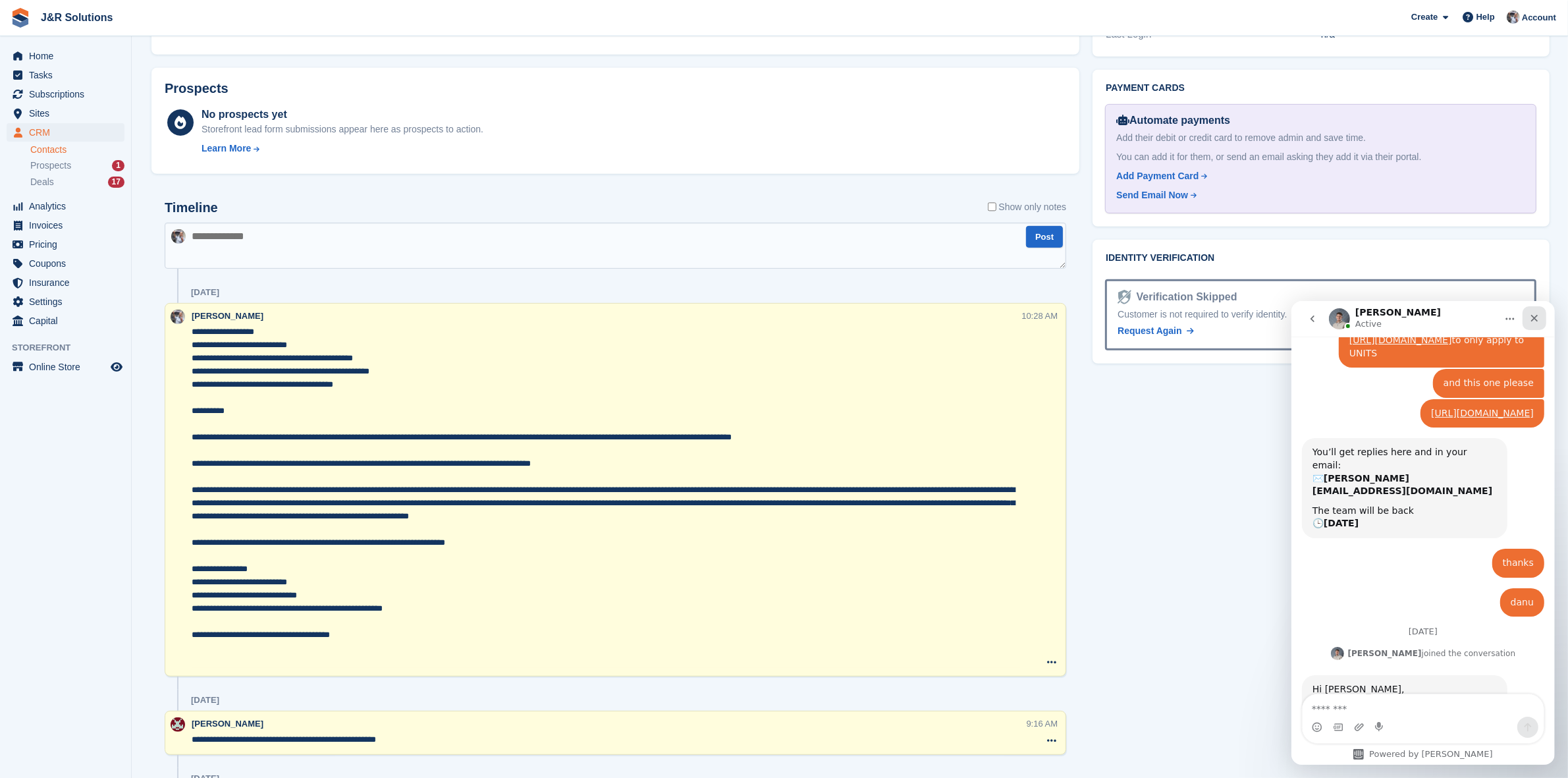
click at [1536, 316] on icon "Close" at bounding box center [1534, 317] width 11 height 11
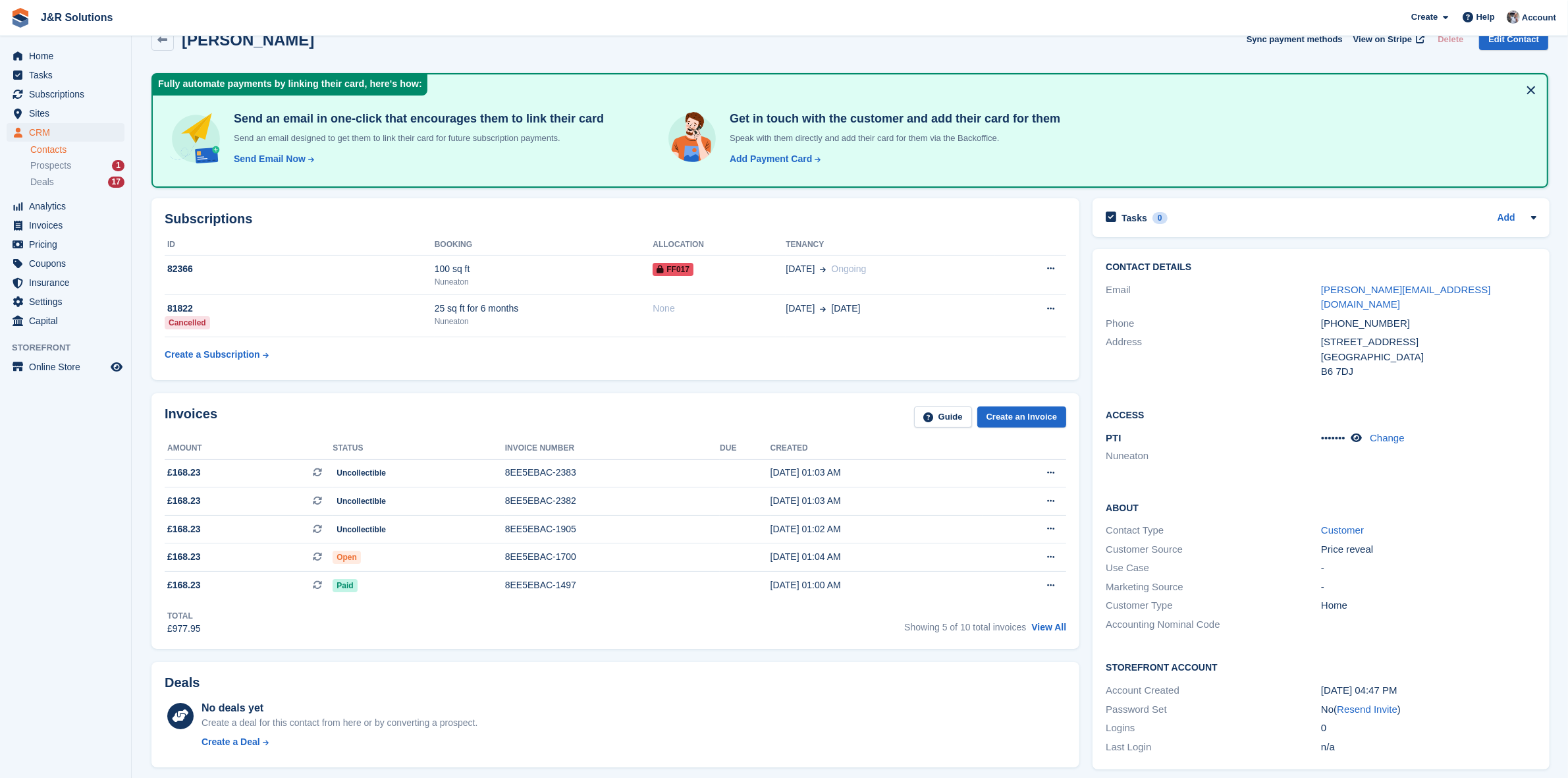
scroll to position [0, 0]
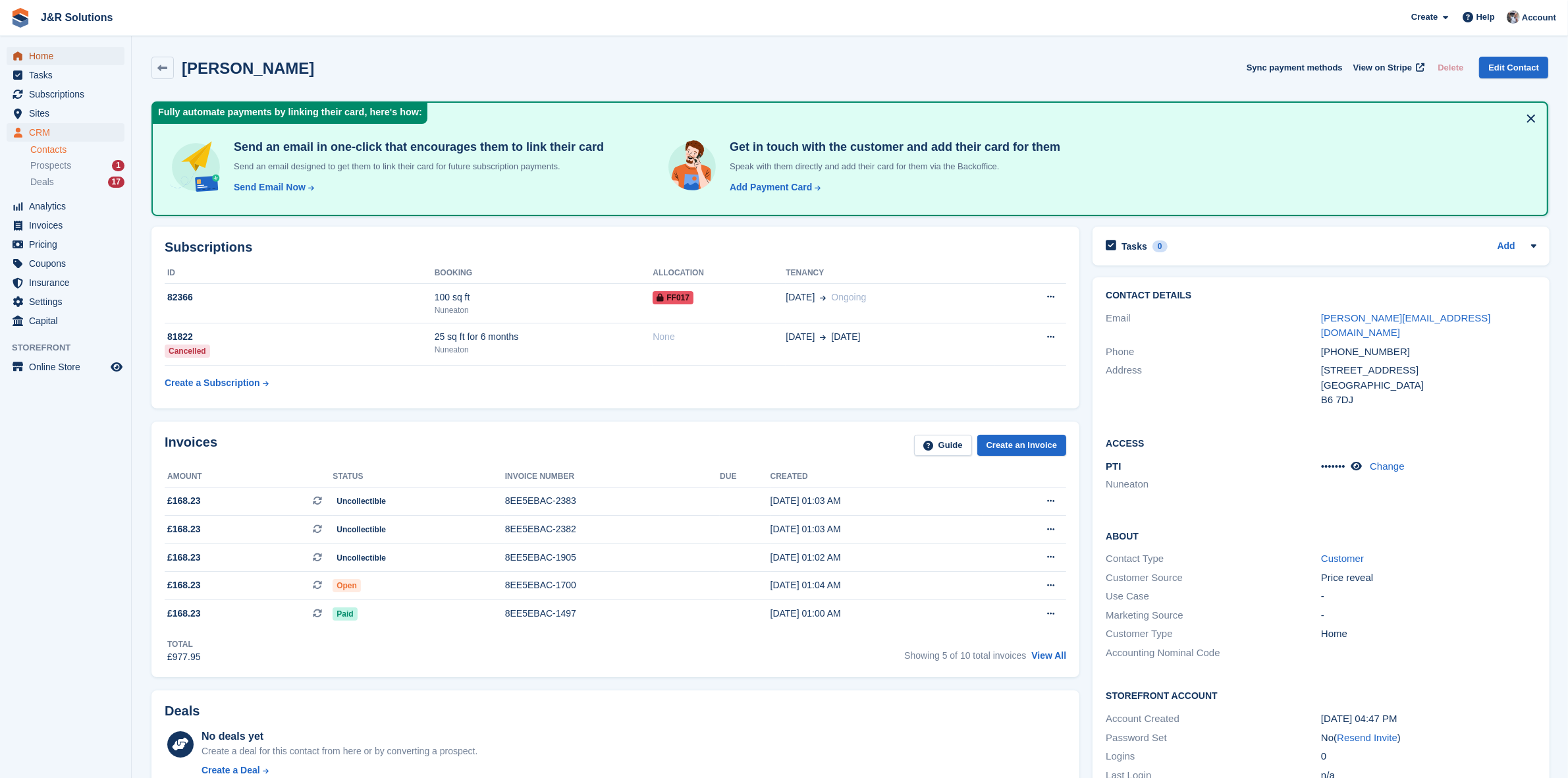
click at [45, 57] on span "Home" at bounding box center [68, 55] width 79 height 18
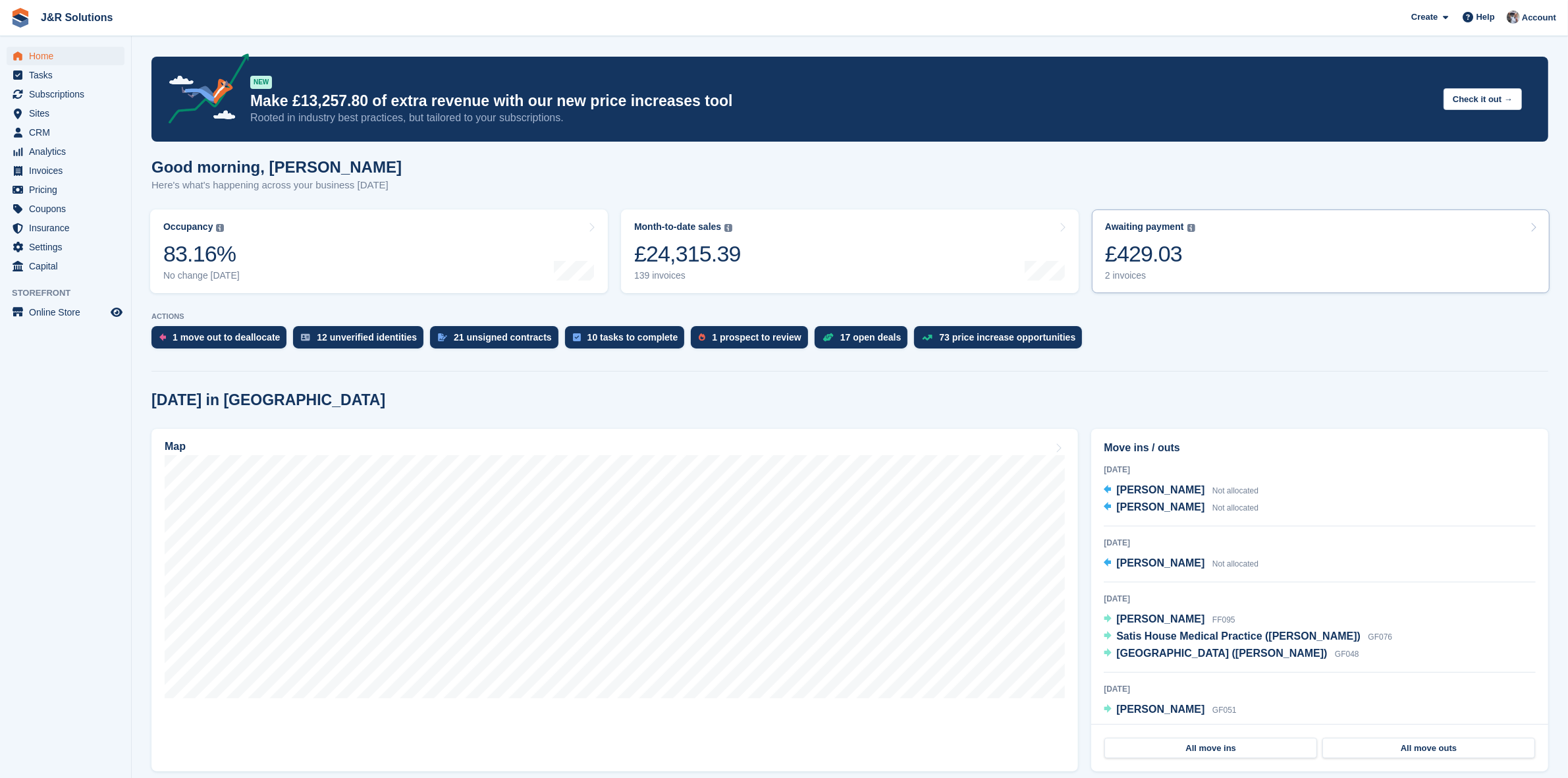
click at [1233, 250] on link "Awaiting payment The total outstanding balance on all open invoices. £429.03 2 …" at bounding box center [1320, 250] width 458 height 83
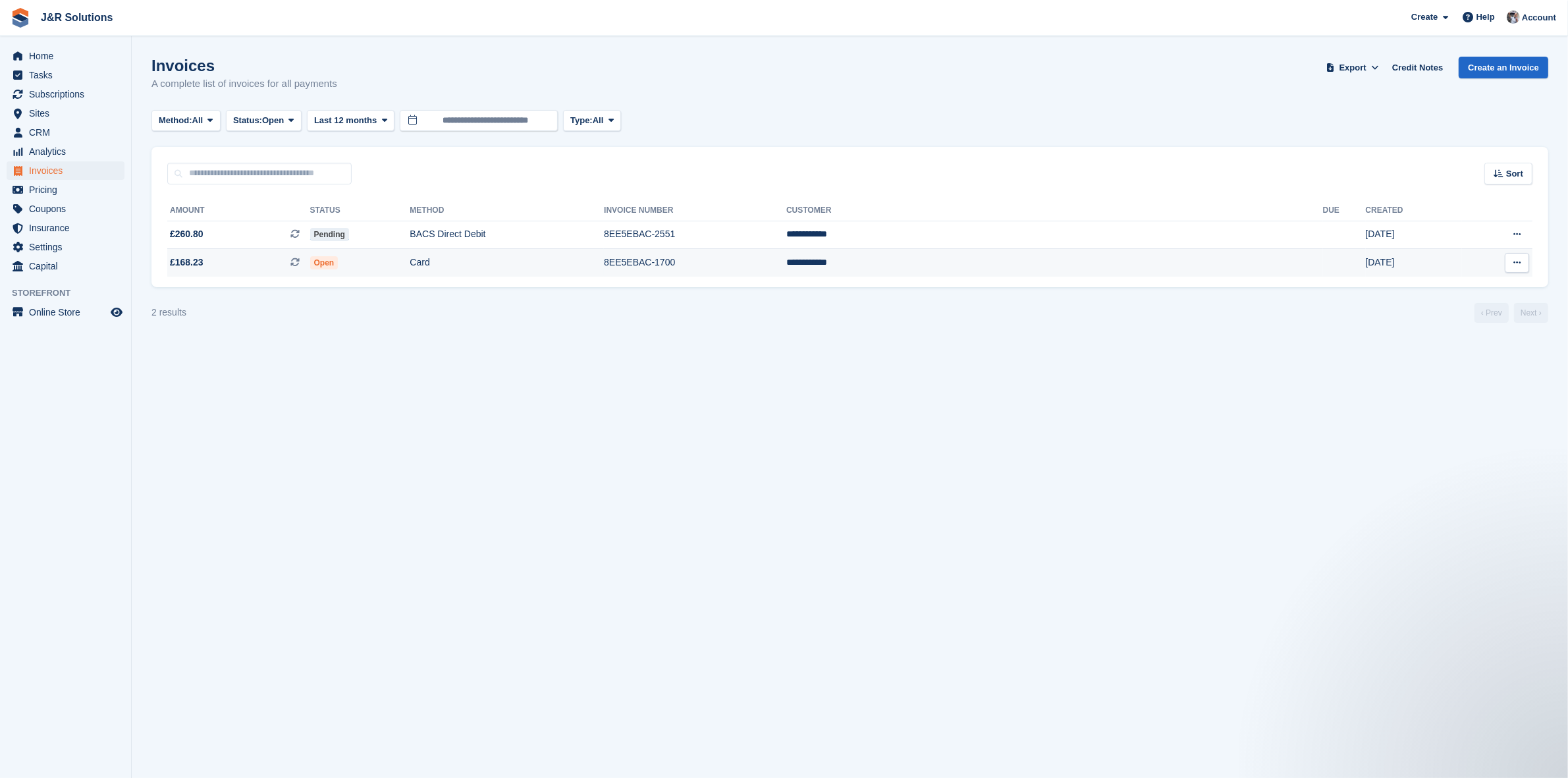
click at [410, 260] on td "Open" at bounding box center [359, 262] width 100 height 28
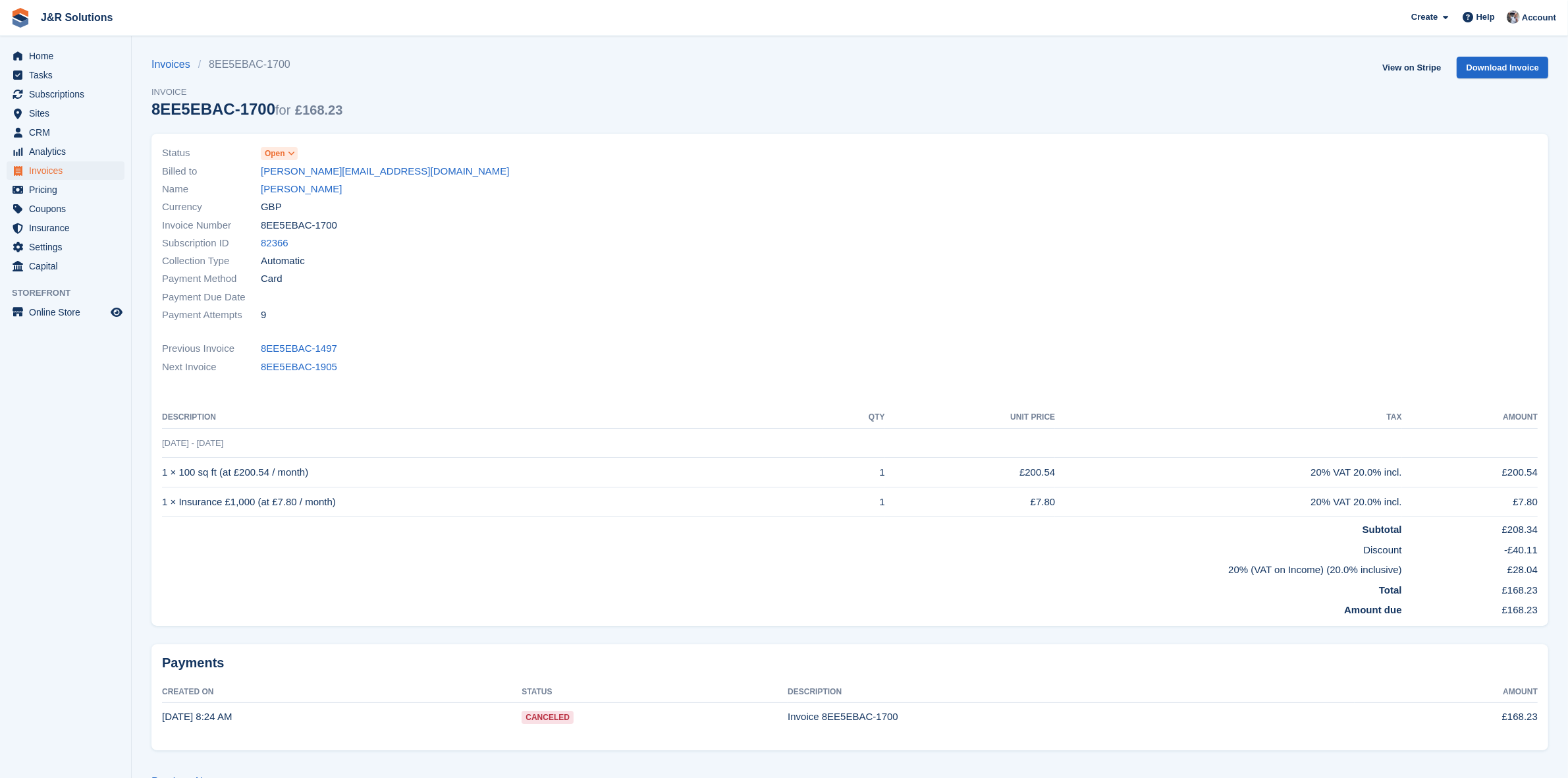
click at [290, 155] on icon at bounding box center [292, 153] width 8 height 8
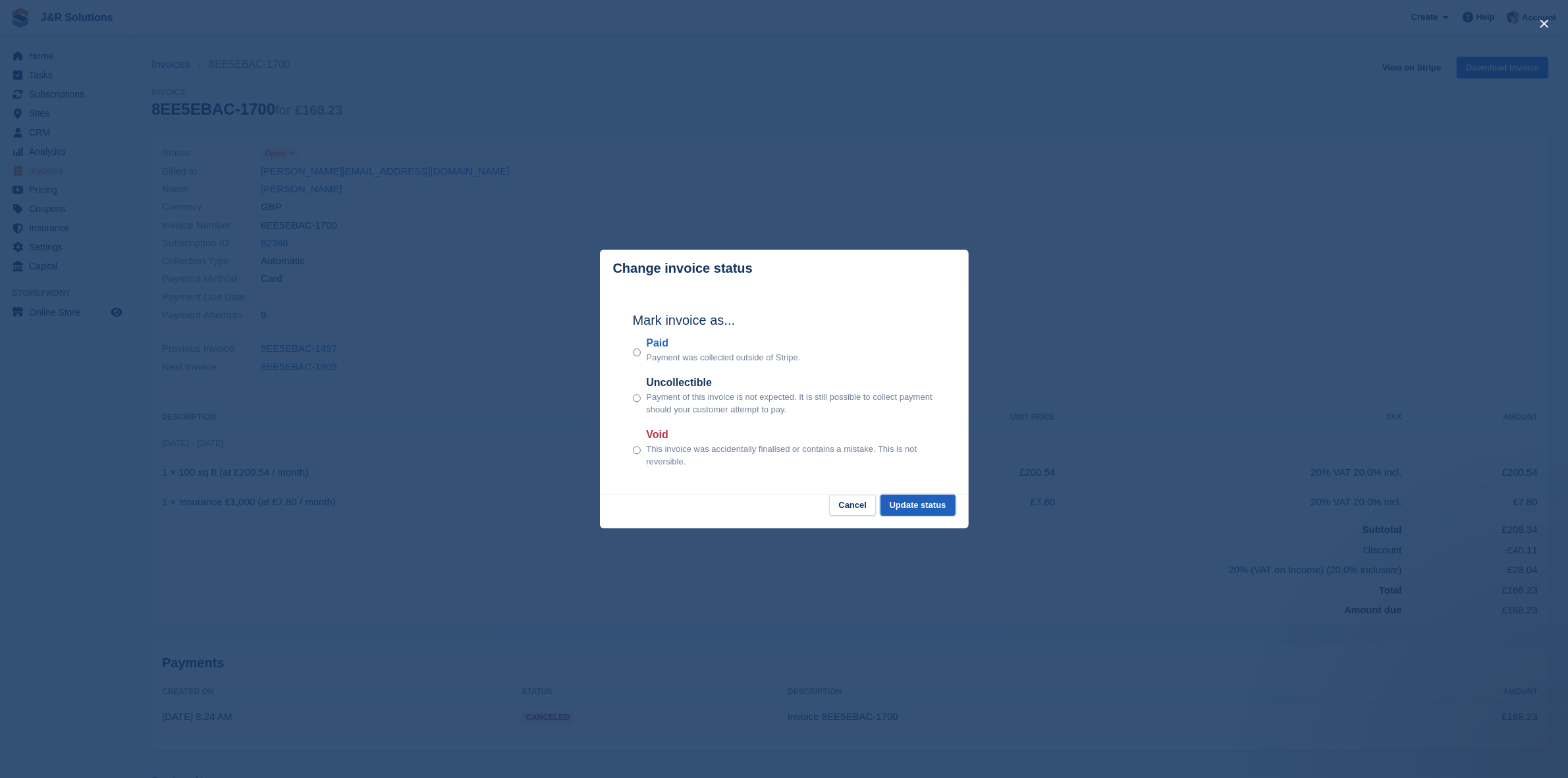
click at [923, 505] on button "Update status" at bounding box center [918, 505] width 76 height 22
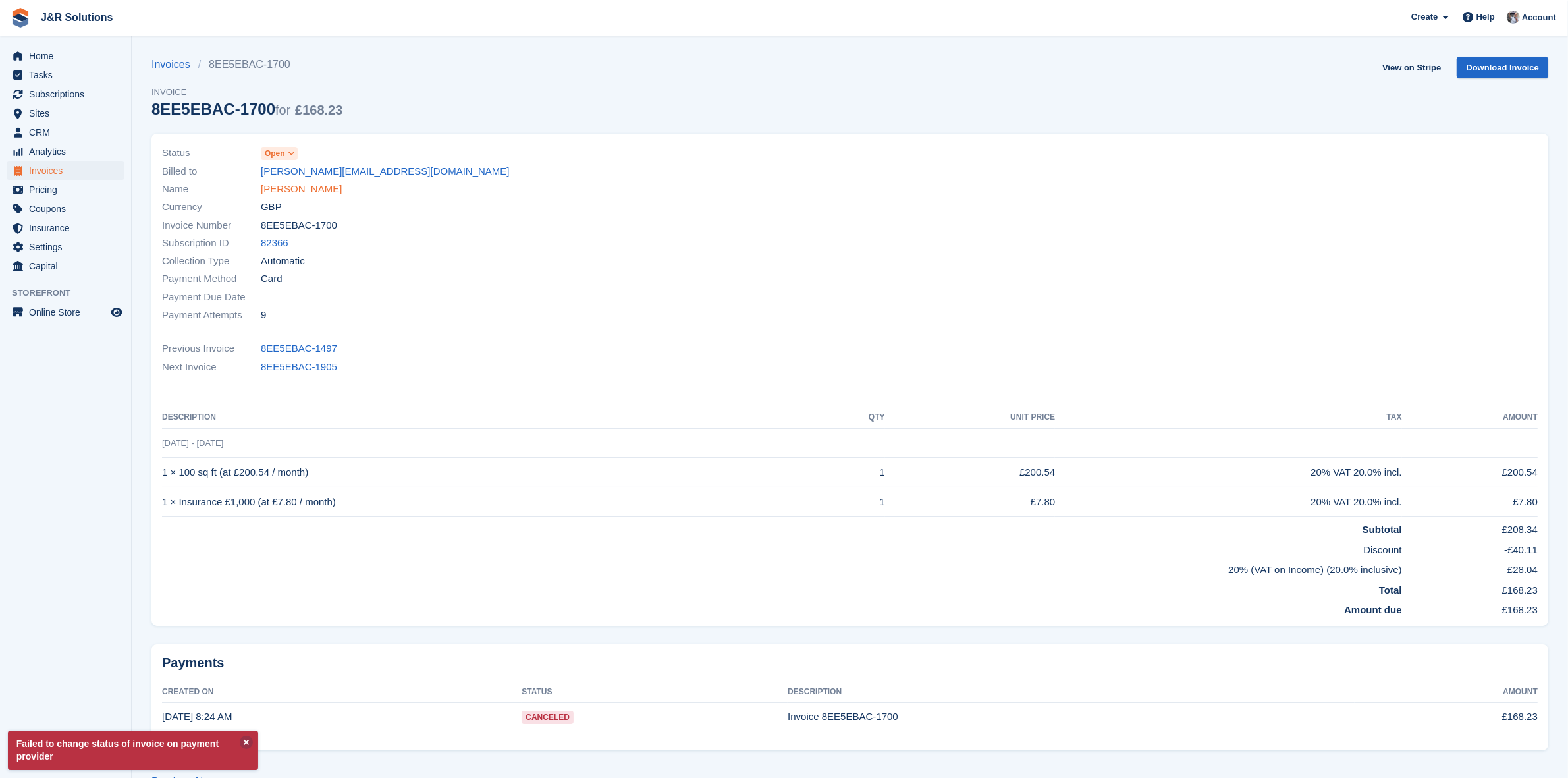
click at [292, 184] on link "[PERSON_NAME]" at bounding box center [301, 189] width 81 height 15
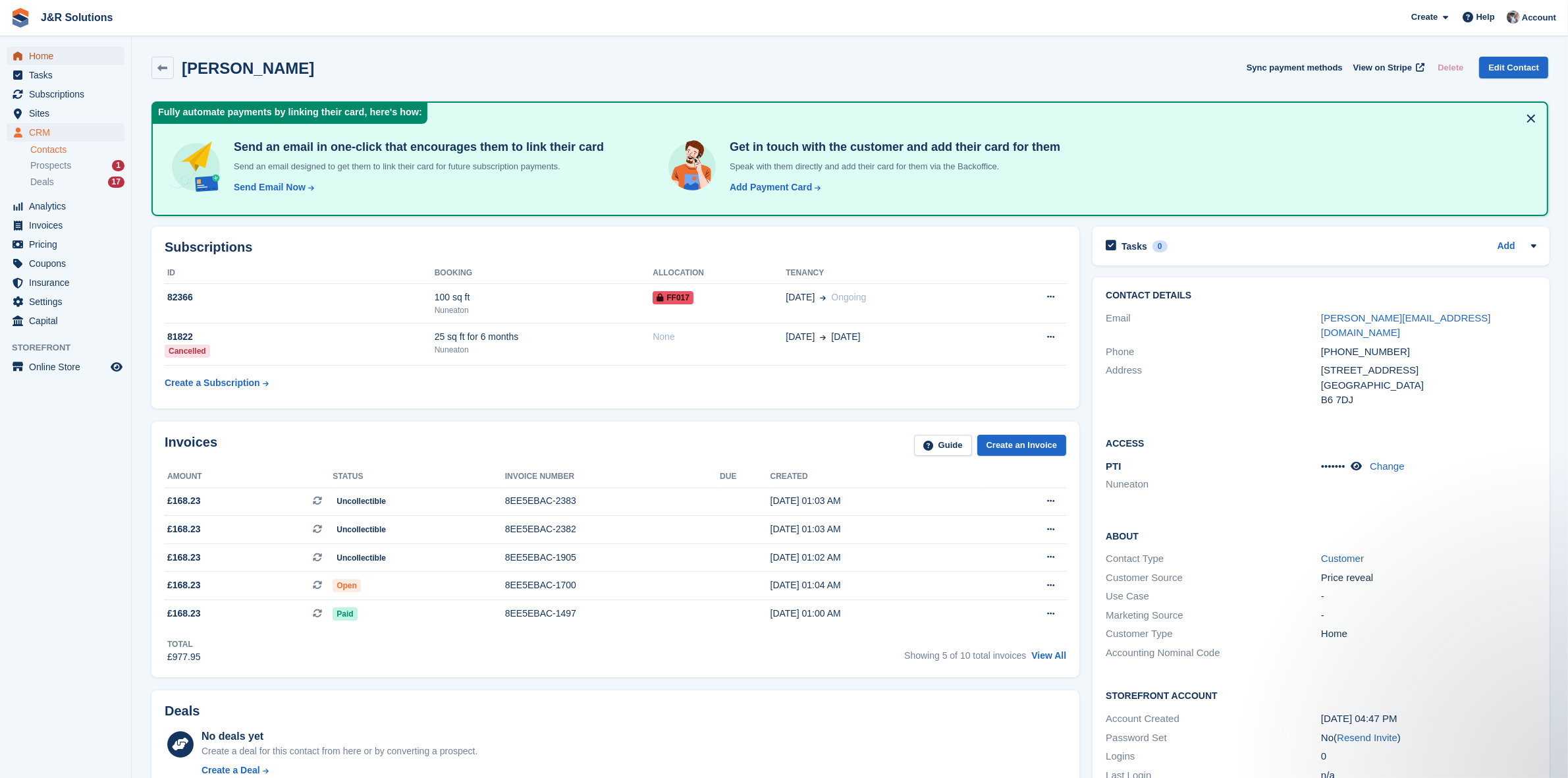
click at [43, 59] on span "Home" at bounding box center [68, 55] width 79 height 18
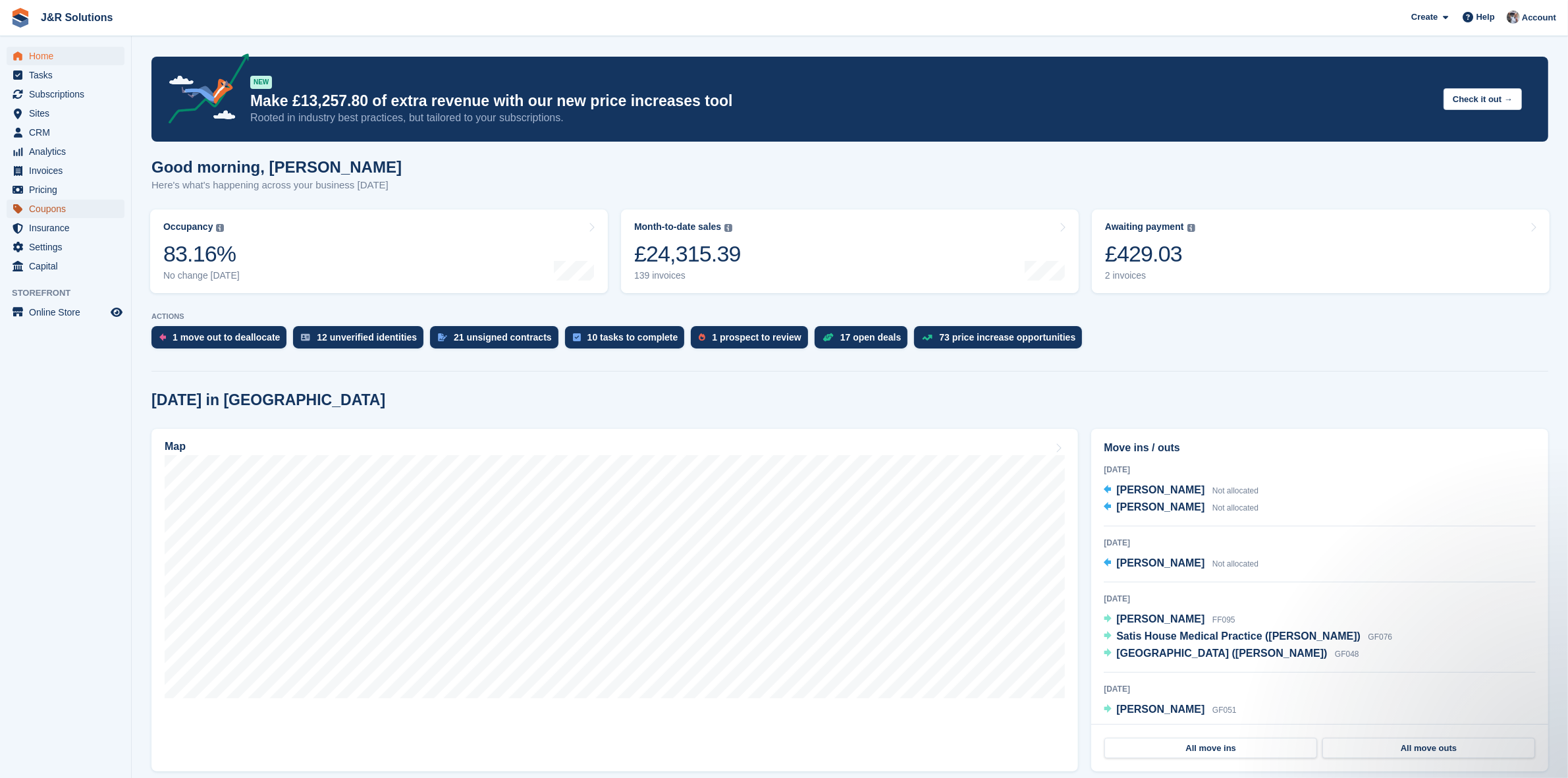
click at [44, 209] on span "Coupons" at bounding box center [68, 208] width 79 height 18
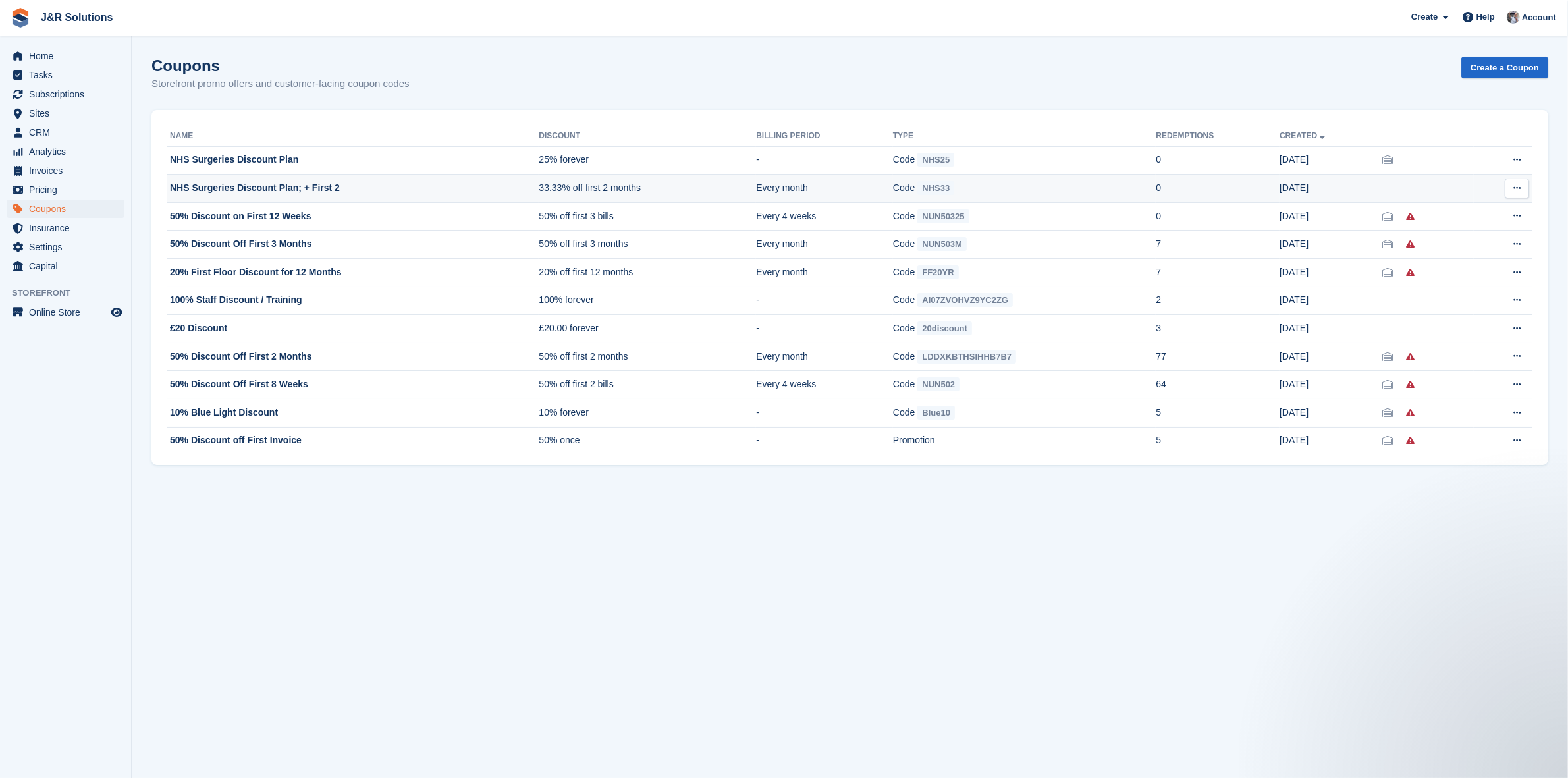
click at [376, 189] on td "NHS Surgeries Discount Plan; + First 2" at bounding box center [353, 189] width 372 height 29
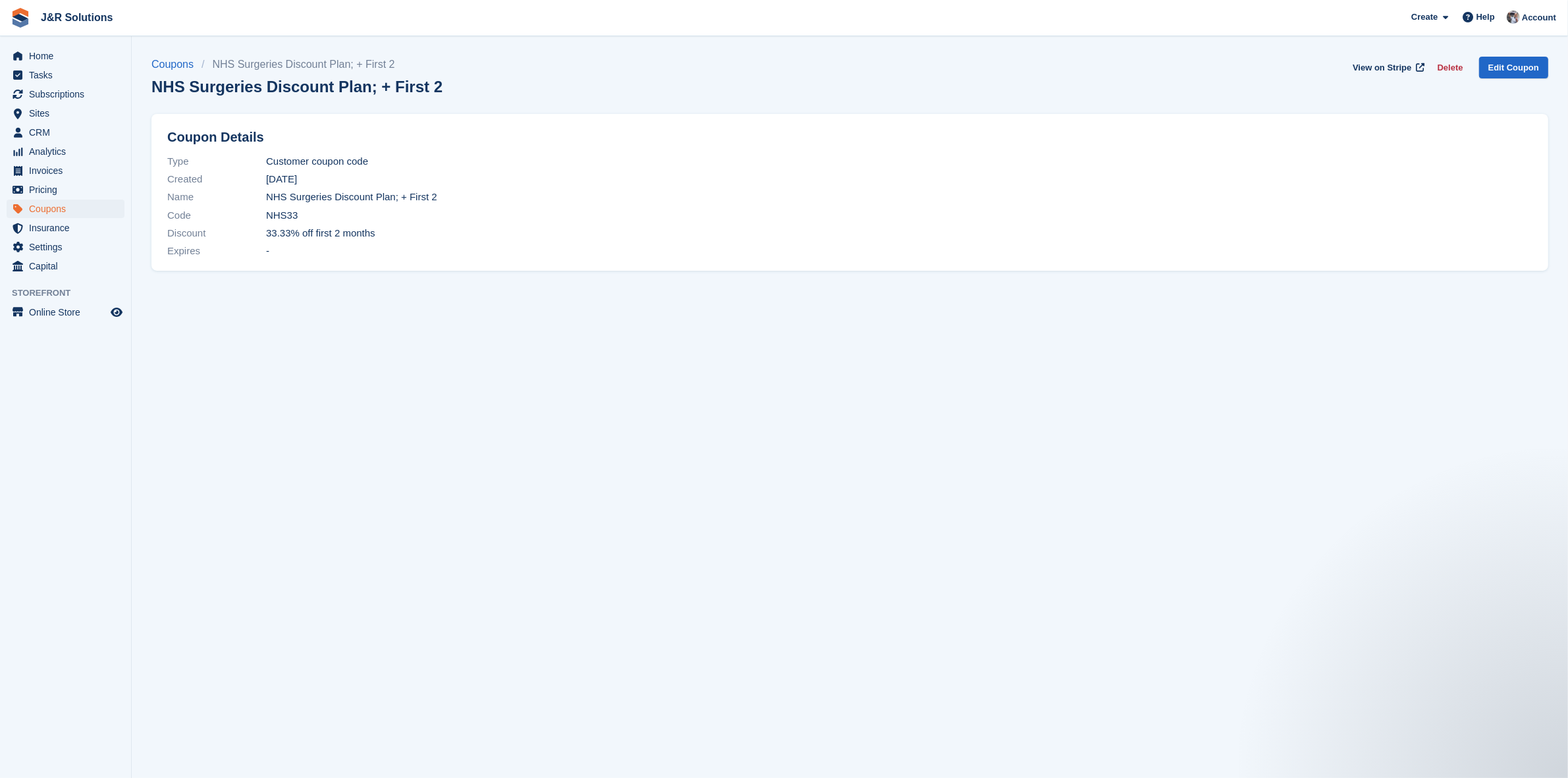
click at [397, 17] on span "J&R Solutions Create Subscription Invoice Contact Deal Discount Page Help Chat …" at bounding box center [784, 17] width 1568 height 35
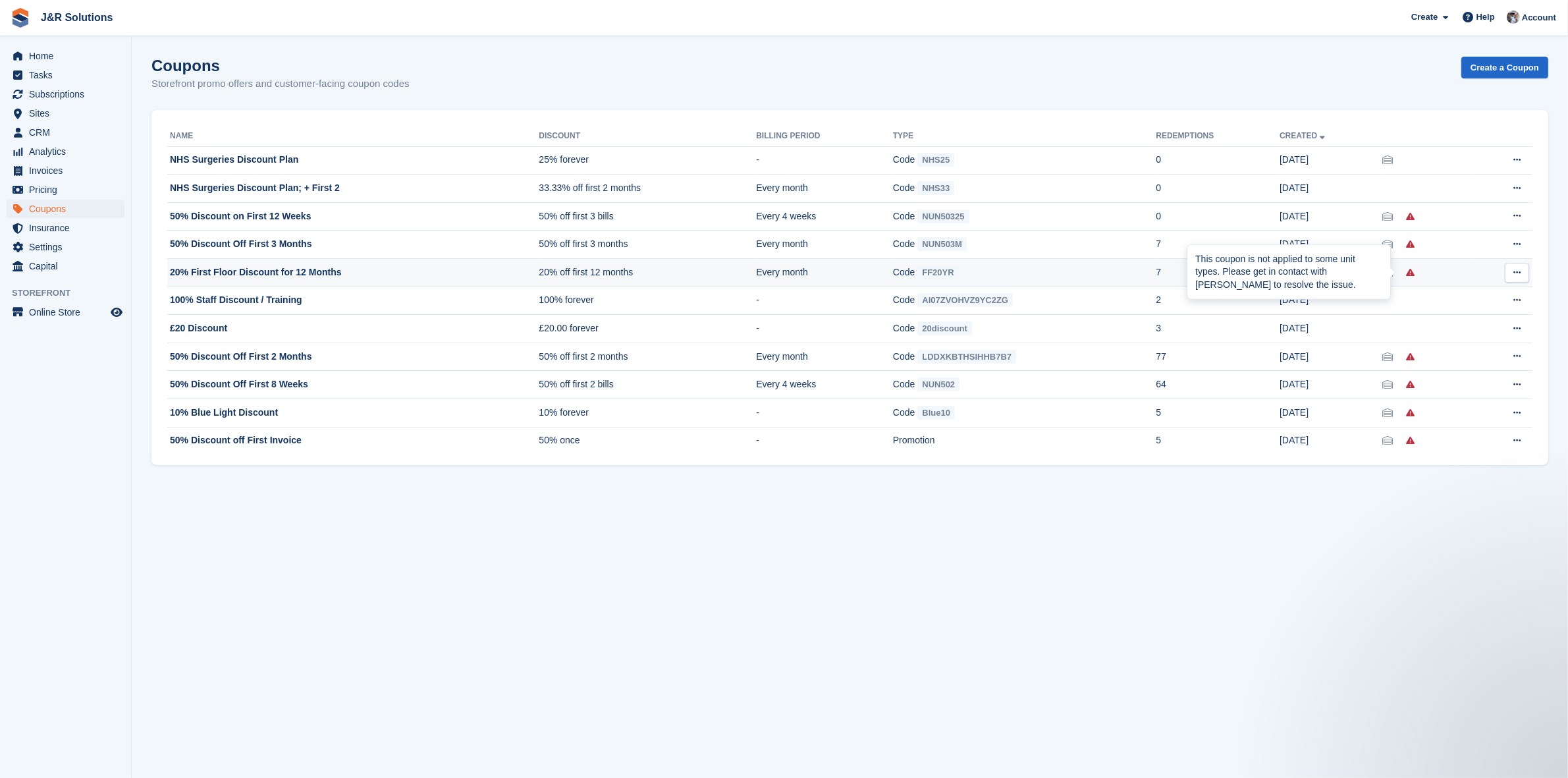
click at [1406, 274] on icon at bounding box center [1410, 271] width 9 height 9
click at [1406, 273] on icon at bounding box center [1410, 271] width 9 height 9
click at [1383, 273] on icon at bounding box center [1387, 271] width 11 height 9
click at [1383, 162] on icon at bounding box center [1387, 160] width 11 height 9
click at [1383, 189] on td at bounding box center [1427, 189] width 91 height 29
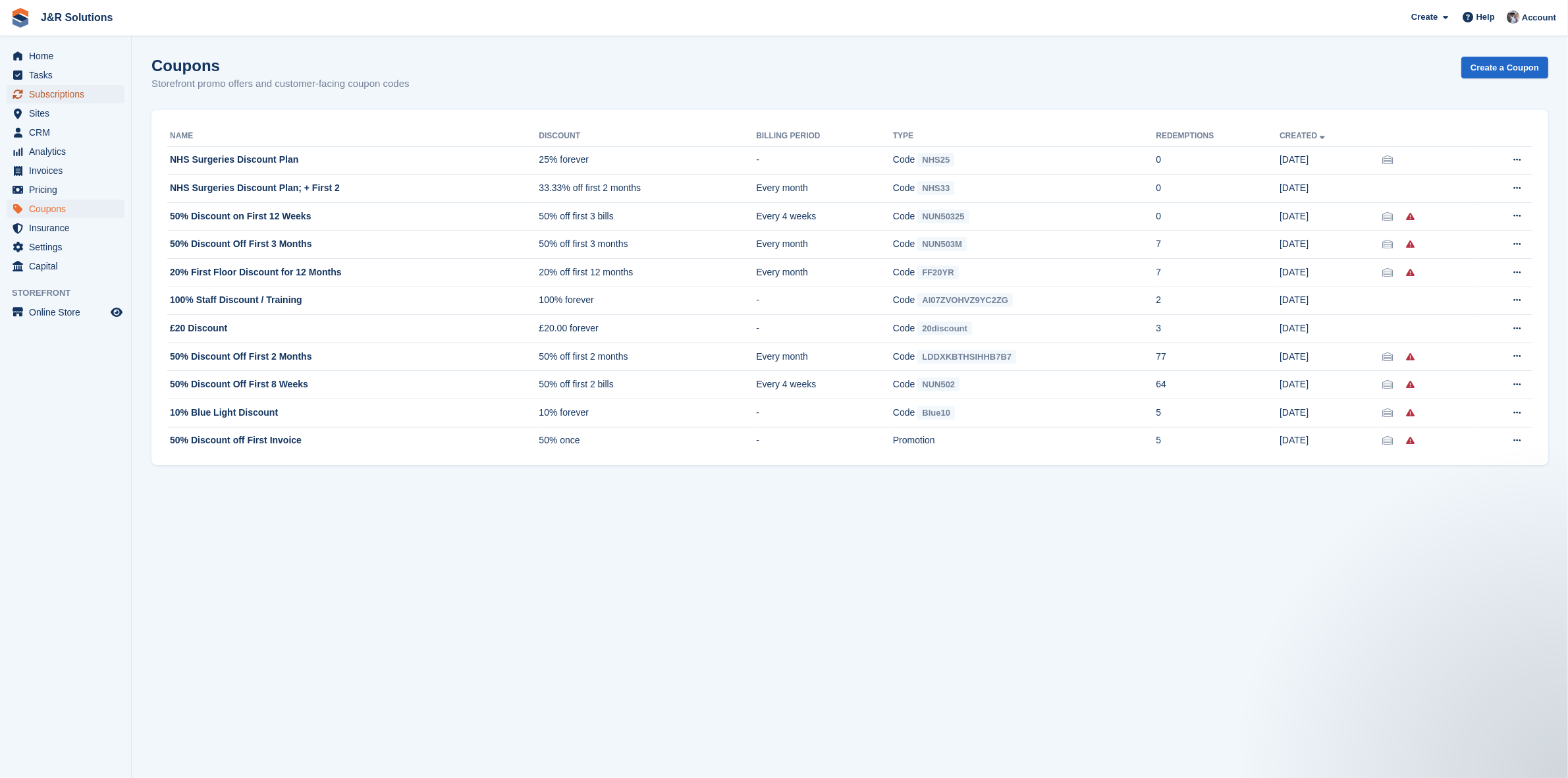
click at [54, 97] on span "Subscriptions" at bounding box center [68, 94] width 79 height 18
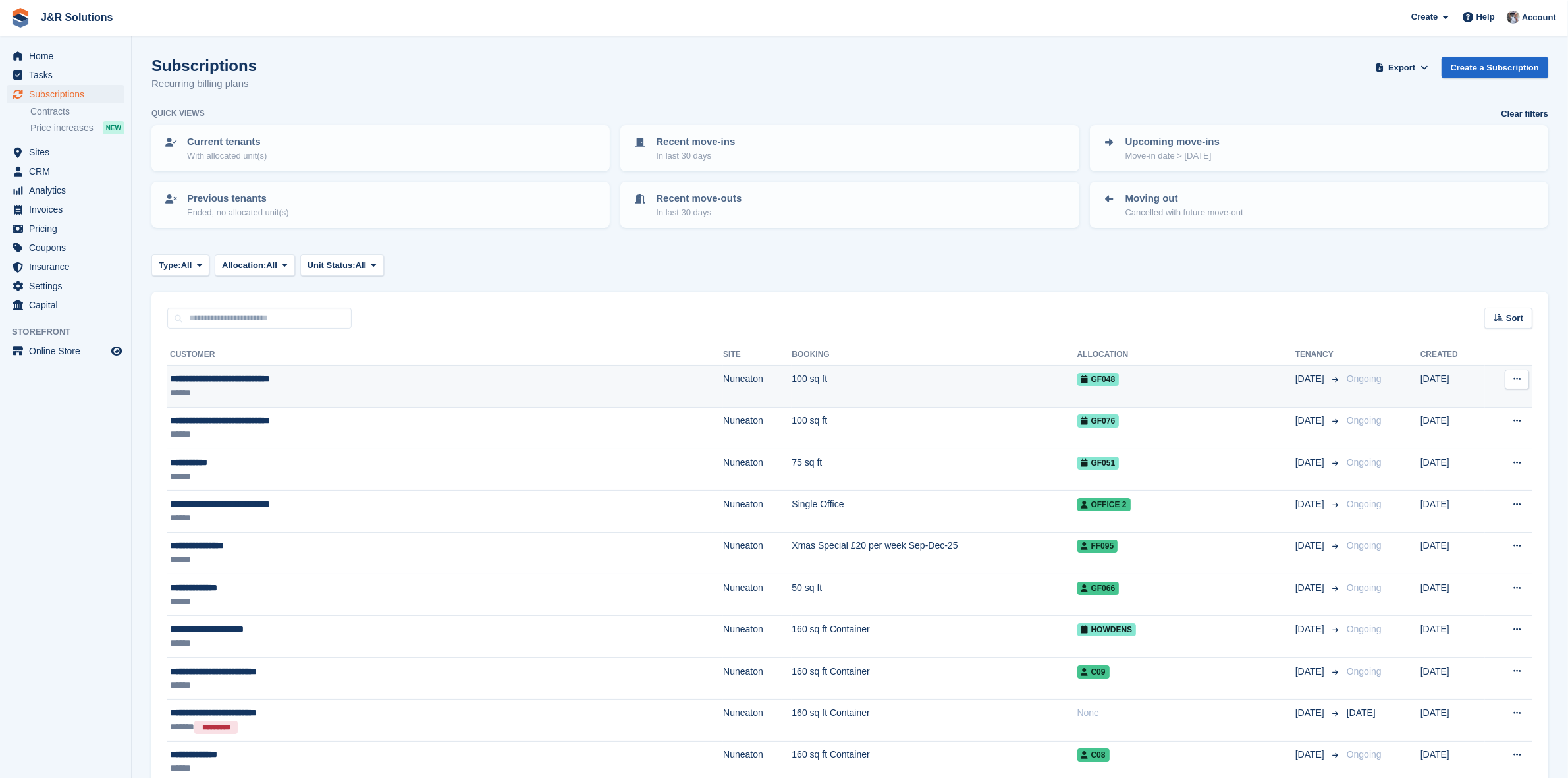
click at [792, 386] on td "100 sq ft" at bounding box center [934, 385] width 285 height 41
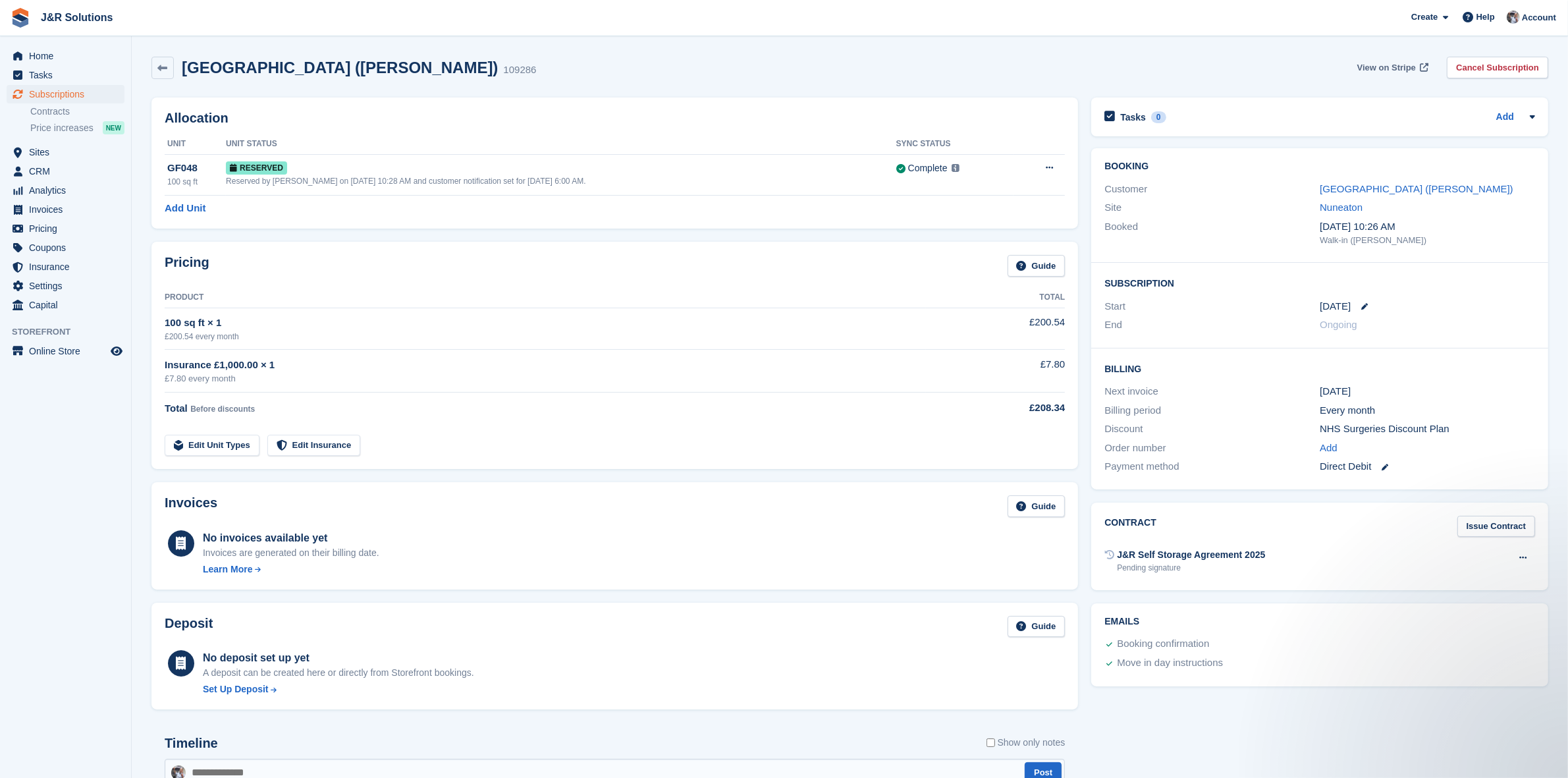
click at [1403, 67] on span "View on Stripe" at bounding box center [1386, 68] width 58 height 13
